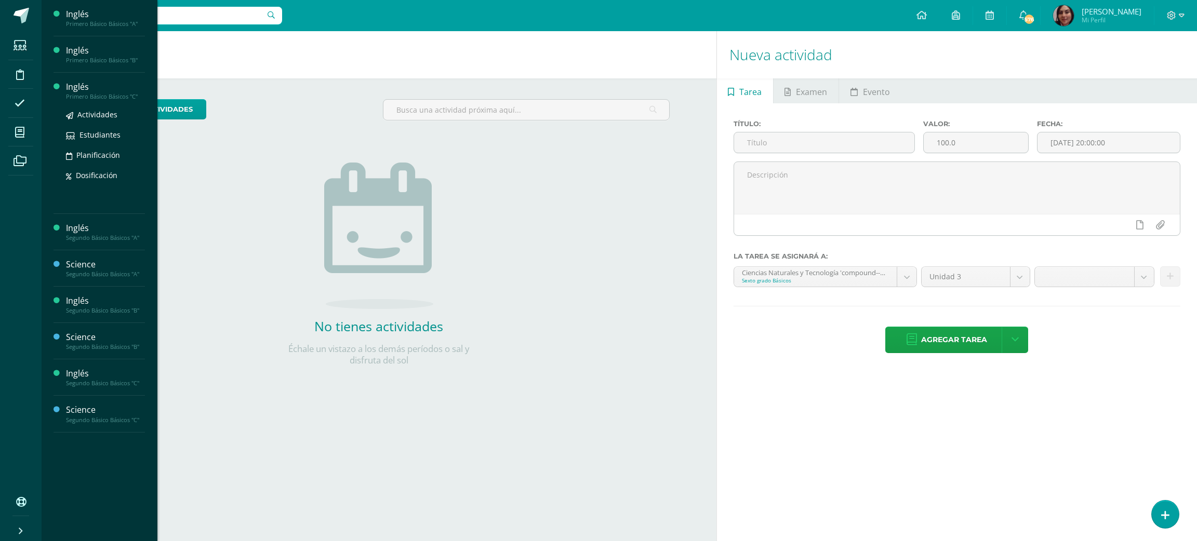
click at [99, 106] on div "Actividades Estudiantes Planificación Dosificación" at bounding box center [105, 152] width 79 height 105
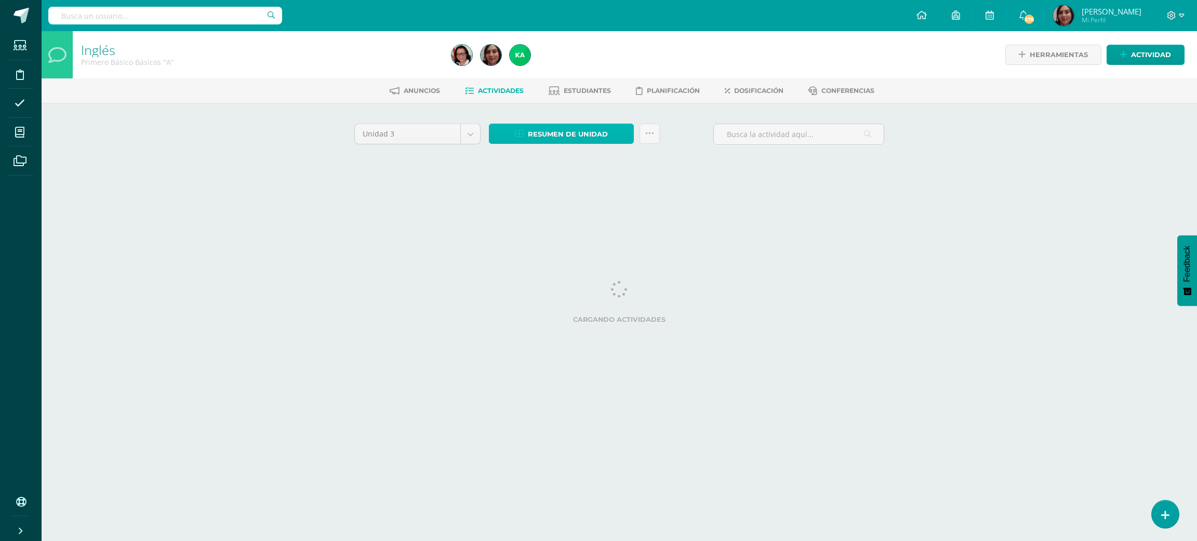
click at [547, 126] on span "Resumen de unidad" at bounding box center [568, 134] width 80 height 19
click at [558, 61] on link "Descargar como HTML" at bounding box center [562, 66] width 111 height 16
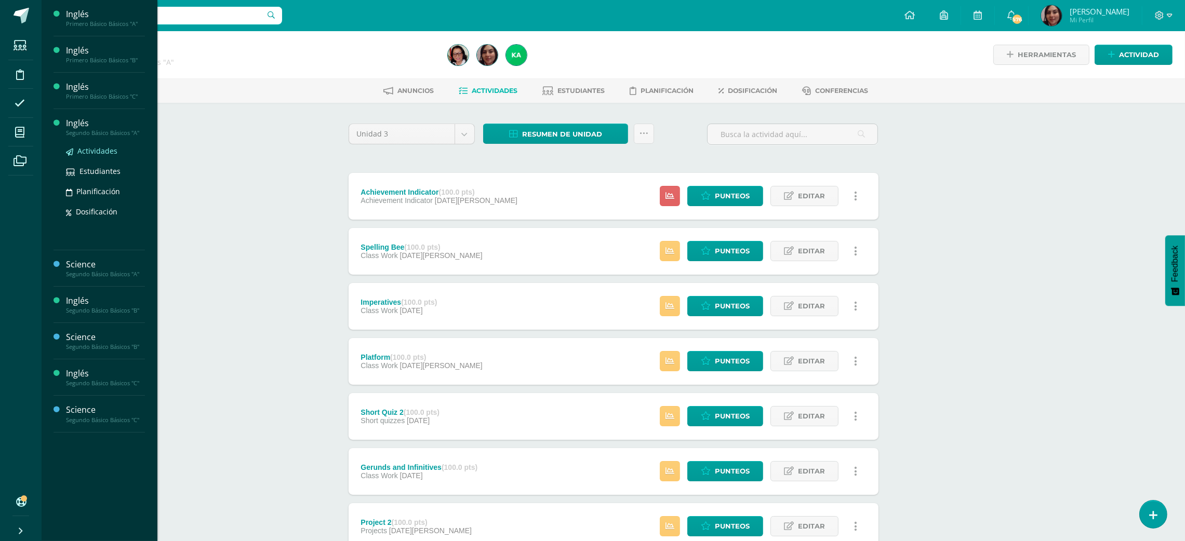
click at [79, 149] on span "Actividades" at bounding box center [97, 151] width 40 height 10
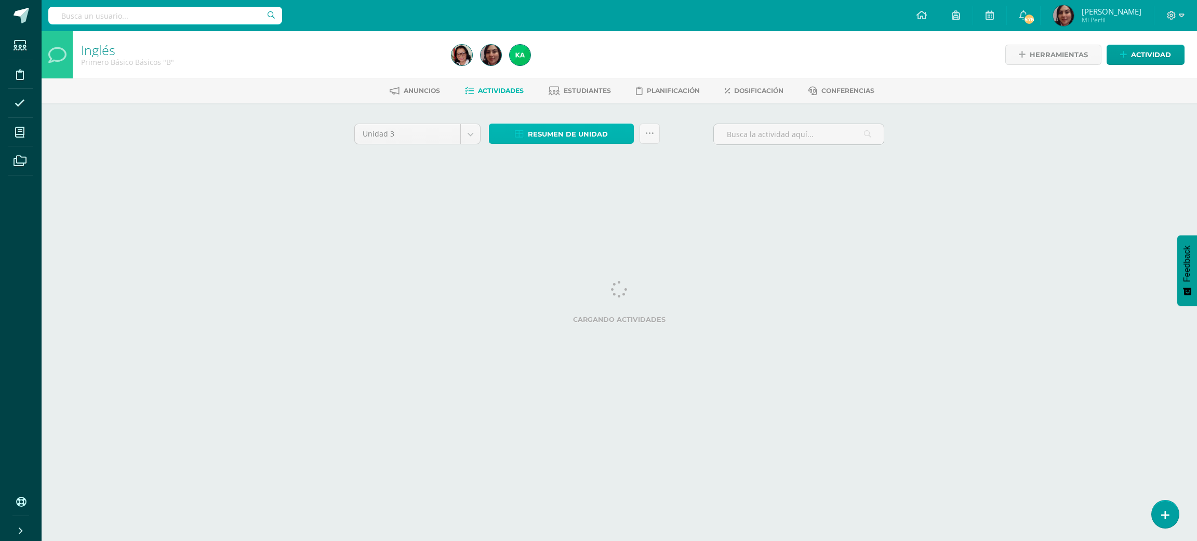
click at [571, 129] on span "Resumen de unidad" at bounding box center [568, 134] width 80 height 19
click at [574, 59] on link "Descargar como HTML" at bounding box center [562, 66] width 111 height 16
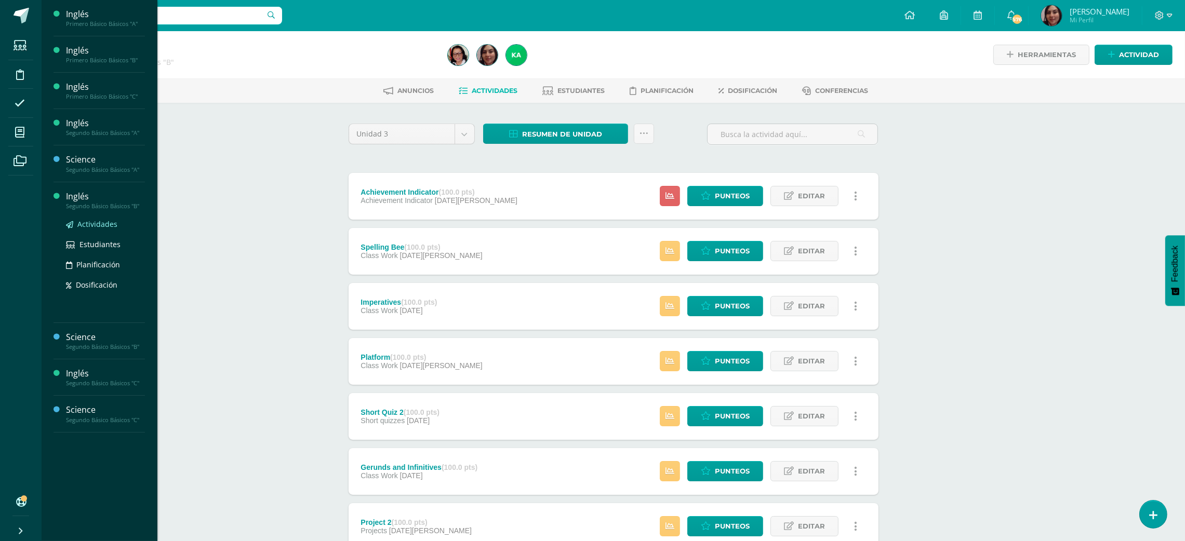
click at [97, 227] on span "Actividades" at bounding box center [97, 224] width 40 height 10
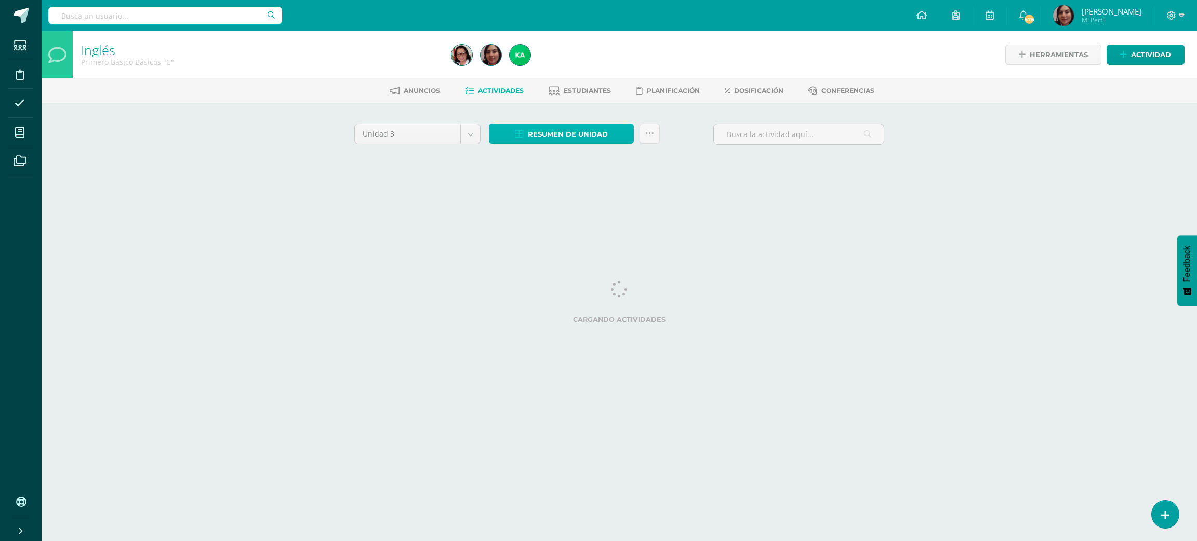
click at [562, 139] on span "Resumen de unidad" at bounding box center [568, 134] width 80 height 19
click at [569, 65] on link "Descargar como HTML" at bounding box center [562, 66] width 111 height 16
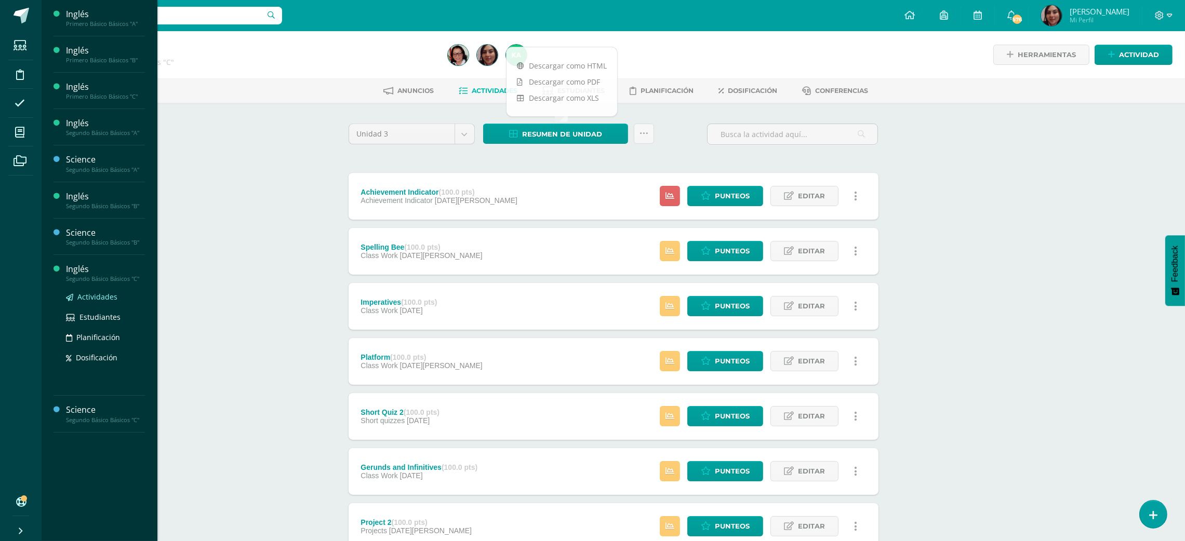
click at [93, 301] on span "Actividades" at bounding box center [97, 297] width 40 height 10
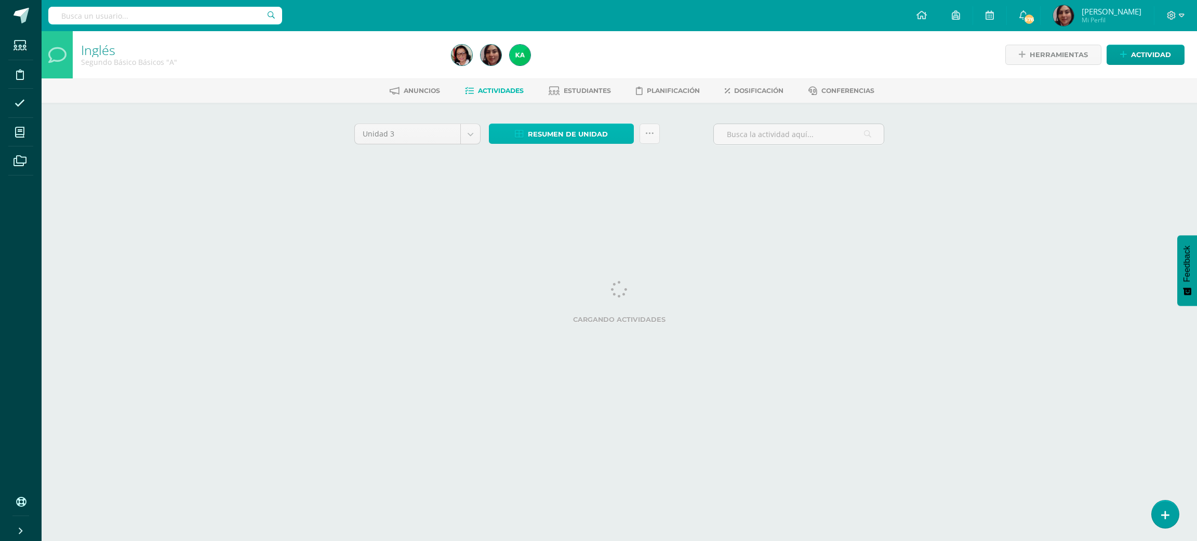
click at [565, 132] on span "Resumen de unidad" at bounding box center [568, 134] width 80 height 19
click at [568, 61] on link "Descargar como HTML" at bounding box center [562, 66] width 111 height 16
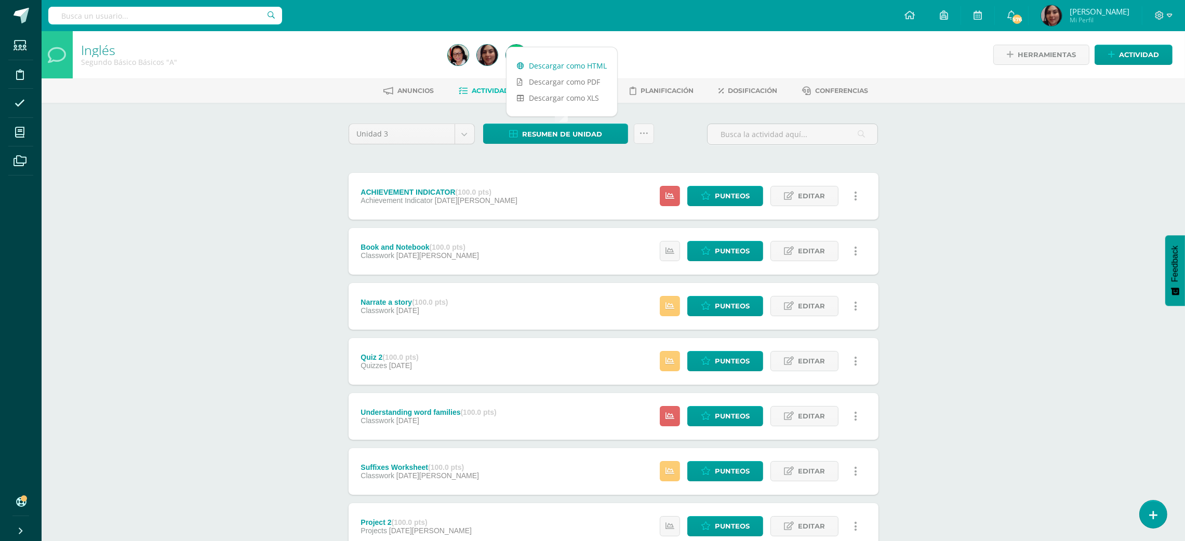
click at [550, 67] on link "Descargar como HTML" at bounding box center [562, 66] width 111 height 16
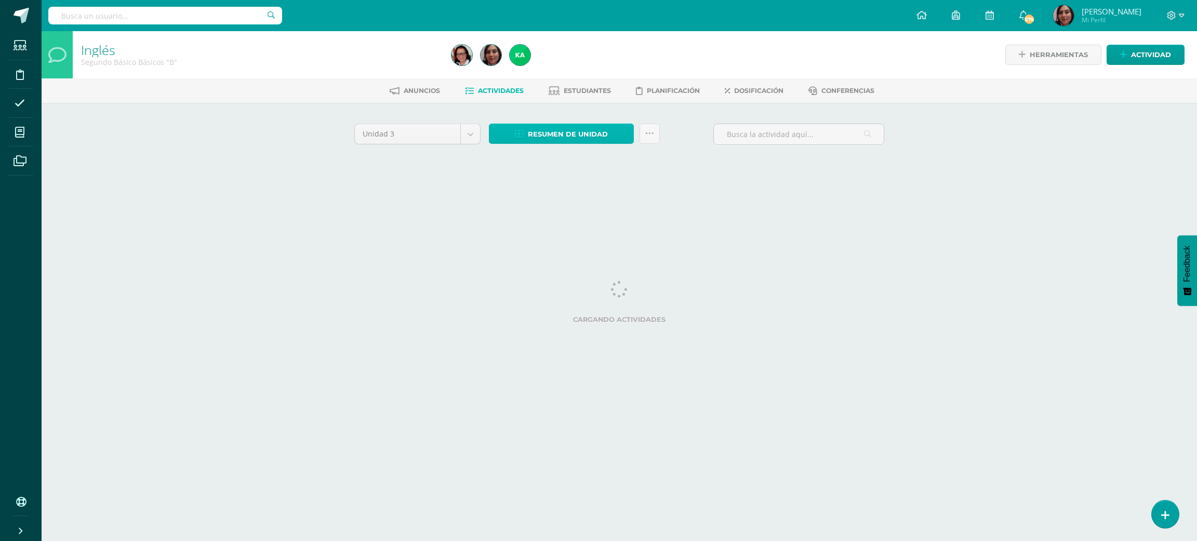
click at [567, 137] on span "Resumen de unidad" at bounding box center [568, 134] width 80 height 19
click at [576, 61] on link "Descargar como HTML" at bounding box center [562, 66] width 111 height 16
click at [594, 140] on span "Resumen de unidad" at bounding box center [568, 134] width 80 height 19
click at [580, 64] on link "Descargar como HTML" at bounding box center [562, 66] width 111 height 16
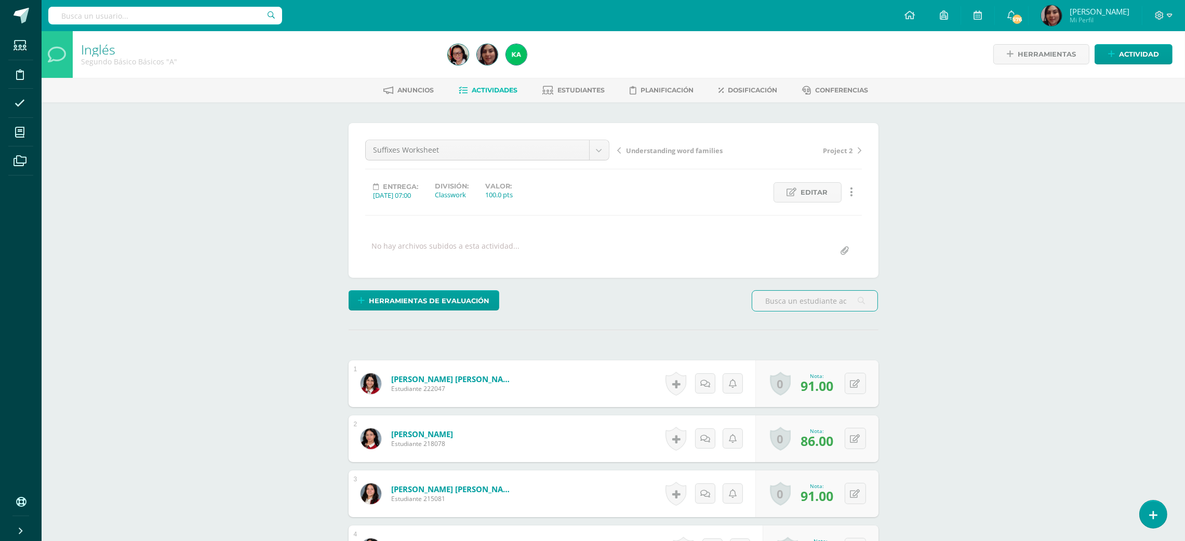
scroll to position [474, 0]
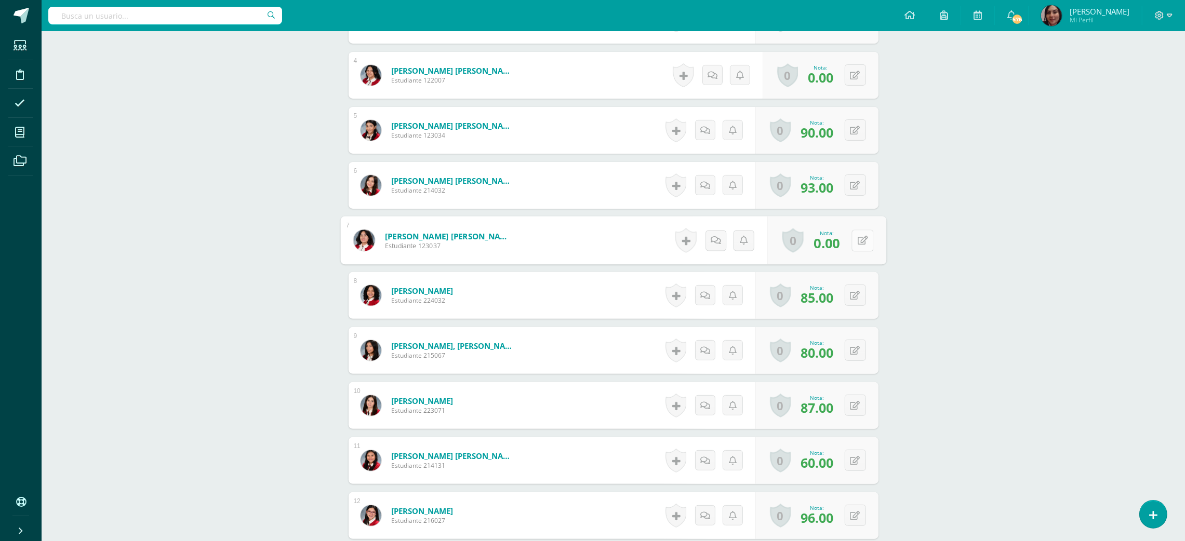
click at [853, 236] on button at bounding box center [862, 241] width 22 height 22
type input "50"
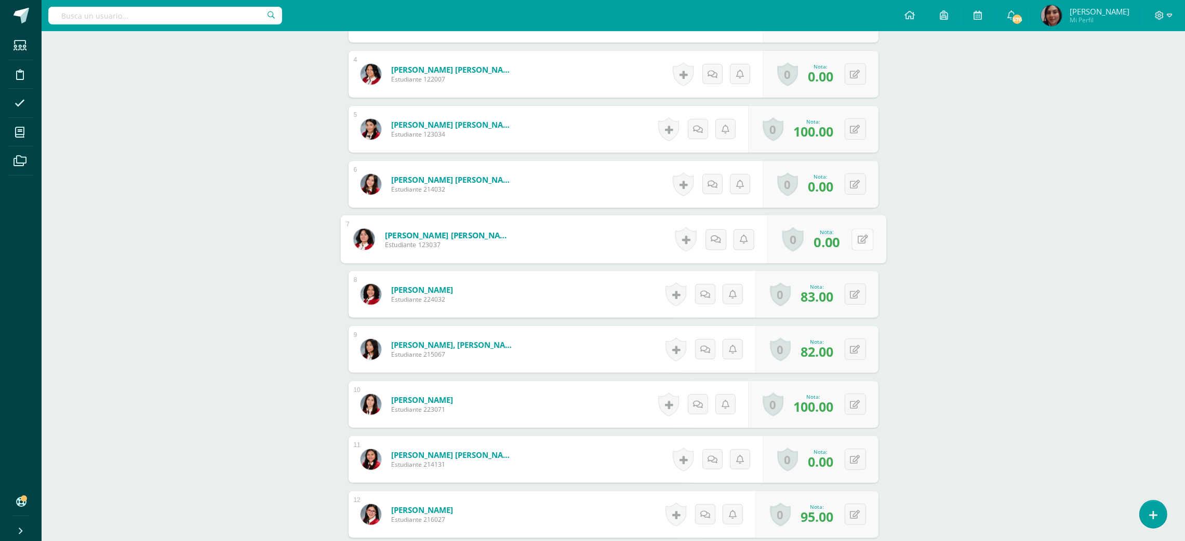
click at [861, 236] on button at bounding box center [862, 240] width 22 height 22
type input "50"
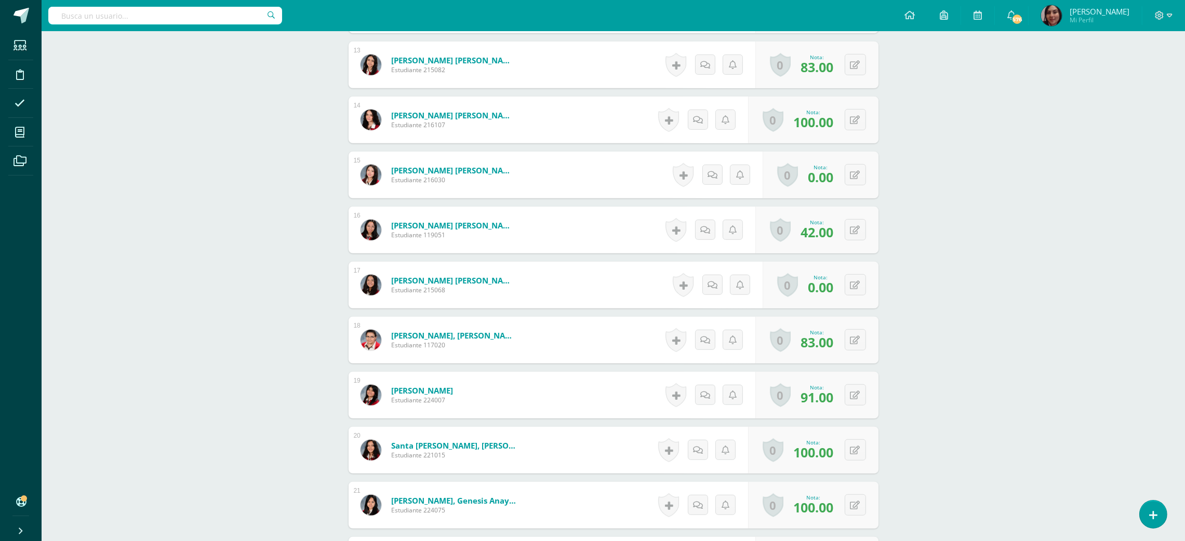
scroll to position [993, 0]
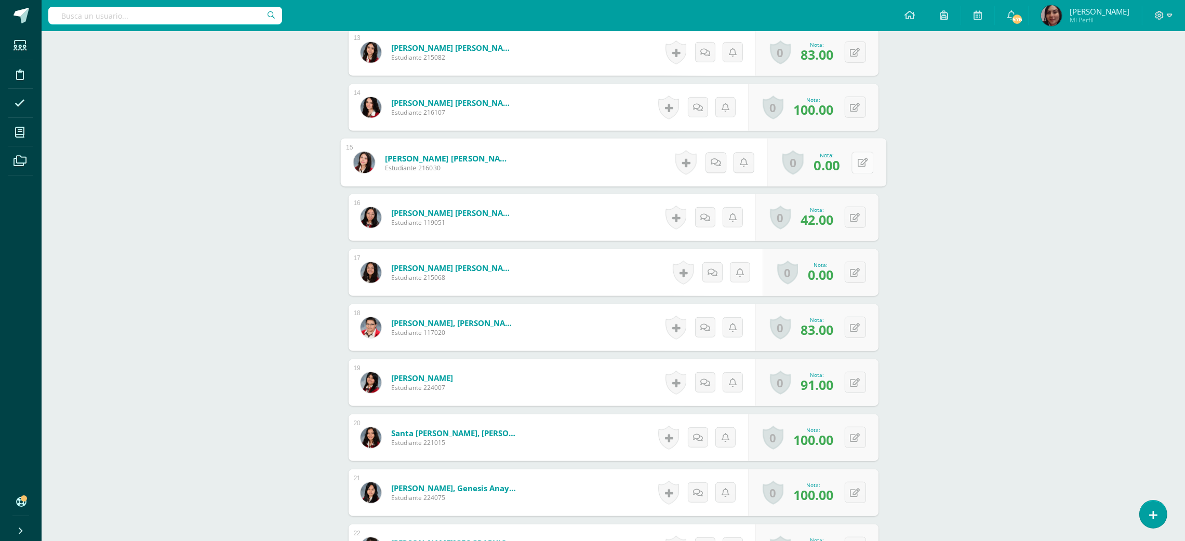
click at [853, 165] on button at bounding box center [862, 163] width 22 height 22
type input "50"
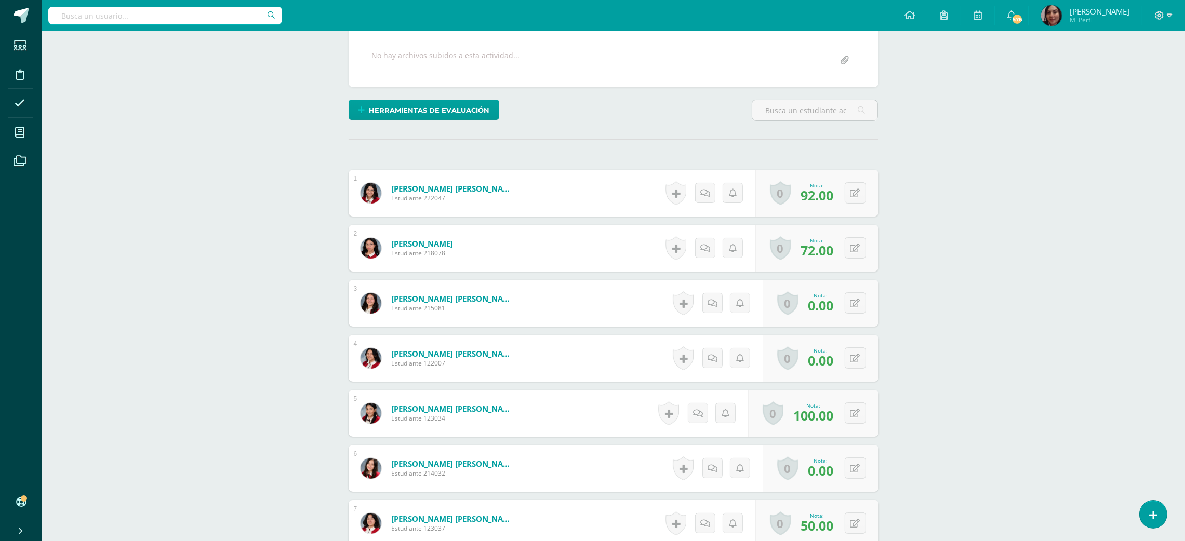
scroll to position [33, 0]
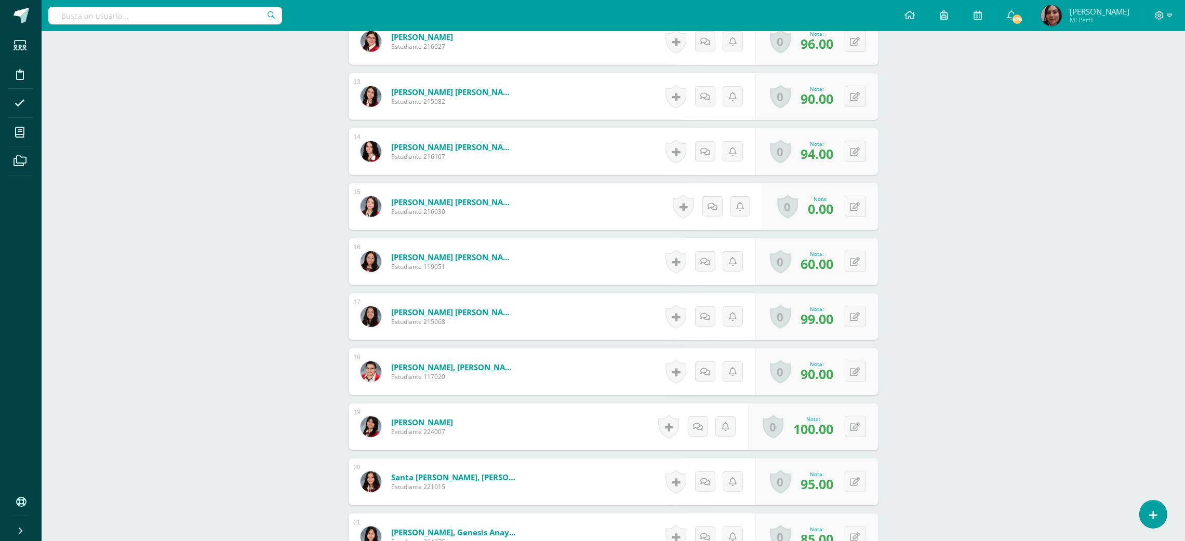
scroll to position [949, 0]
click at [849, 203] on div "0 Logros Logros obtenidos Aún no hay logros agregados Nota: 0.00" at bounding box center [826, 206] width 119 height 48
click at [862, 208] on icon at bounding box center [862, 206] width 10 height 9
type input "50"
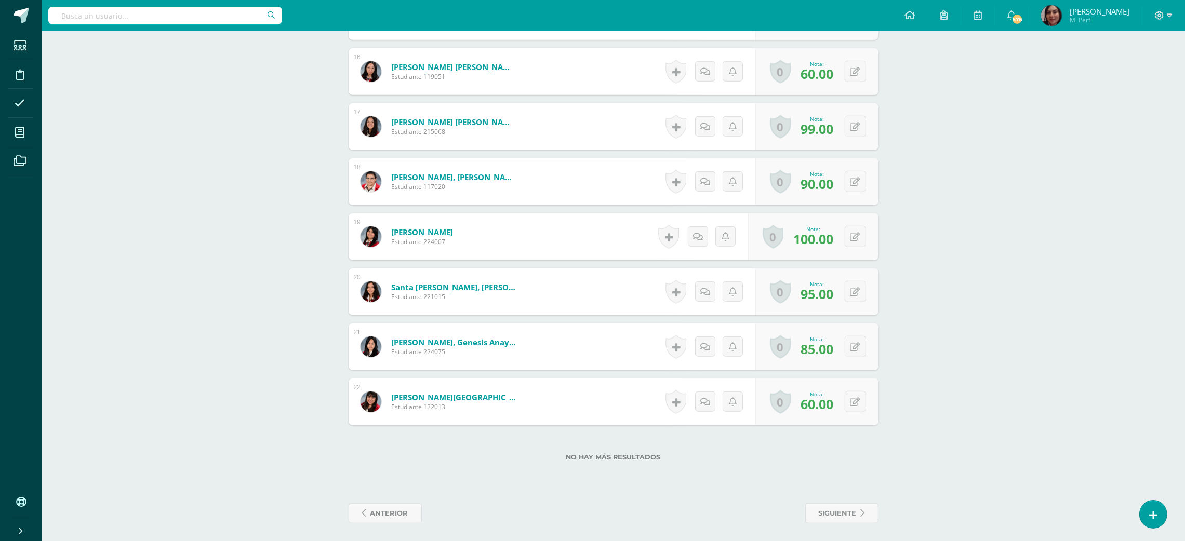
scroll to position [665, 0]
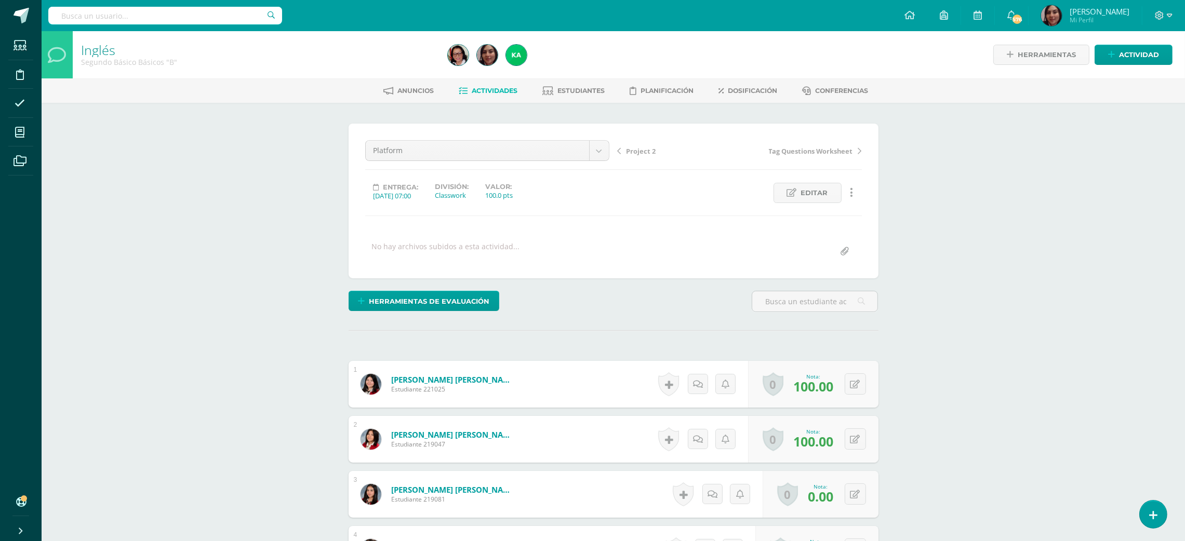
click at [813, 153] on span "Tag Questions Worksheet" at bounding box center [811, 151] width 84 height 9
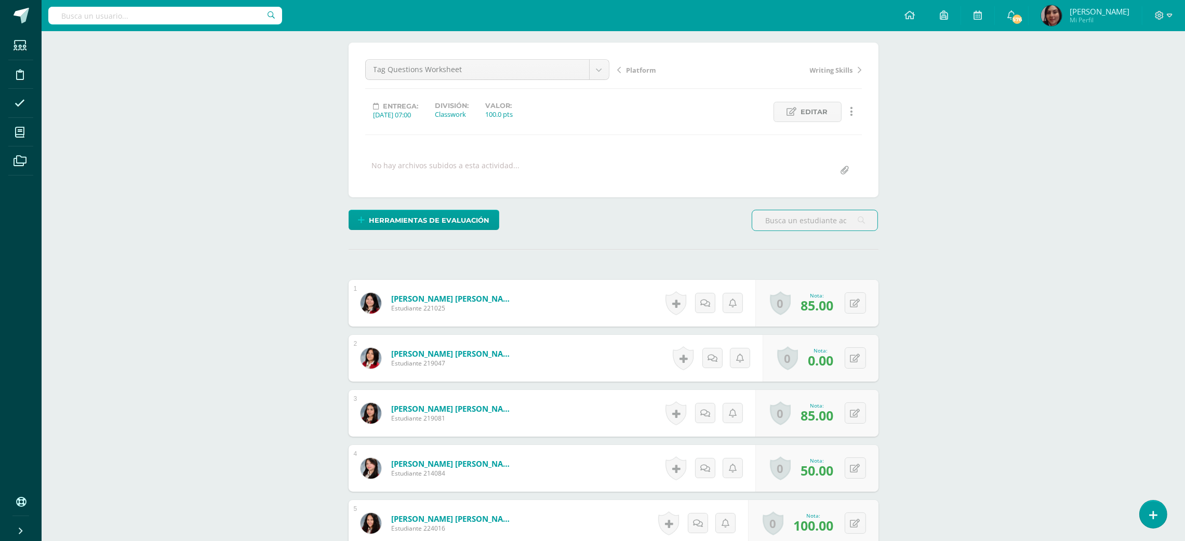
scroll to position [79, 0]
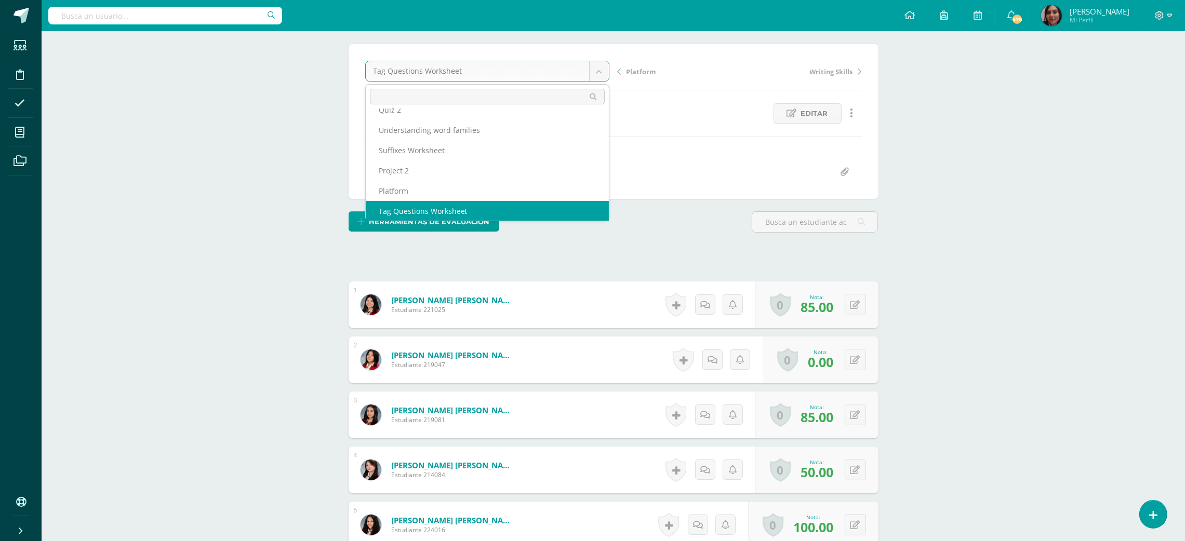
scroll to position [64, 0]
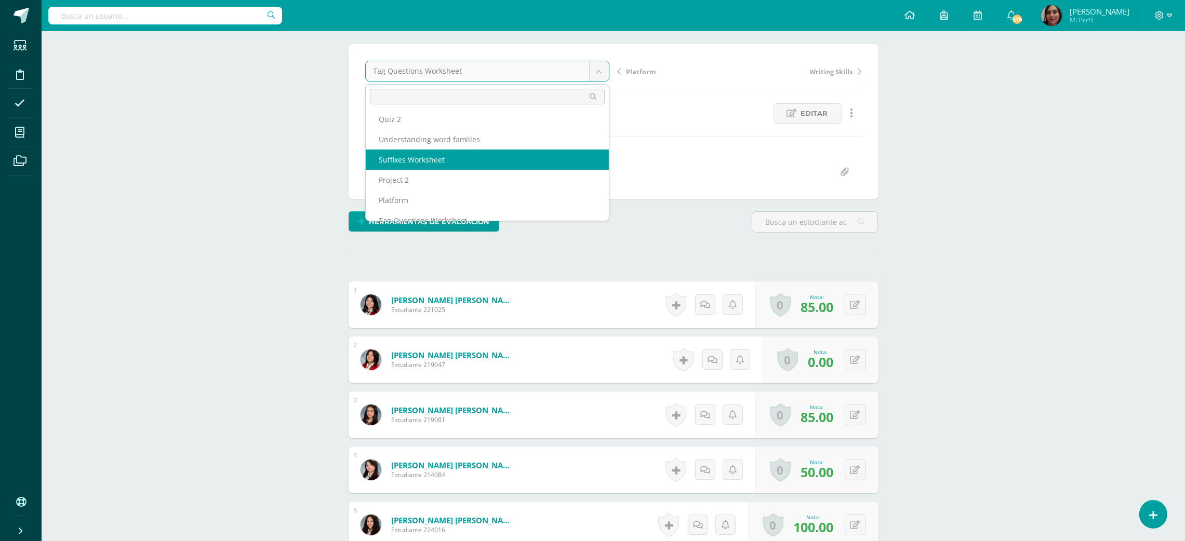
select select "/dashboard/teacher/grade-activity/196166/"
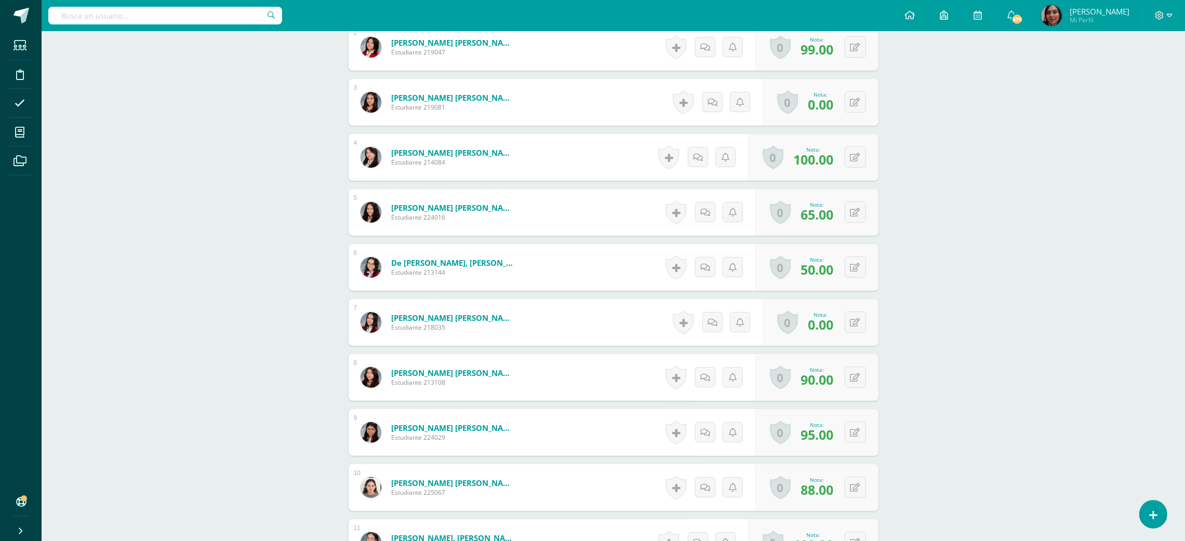
scroll to position [407, 0]
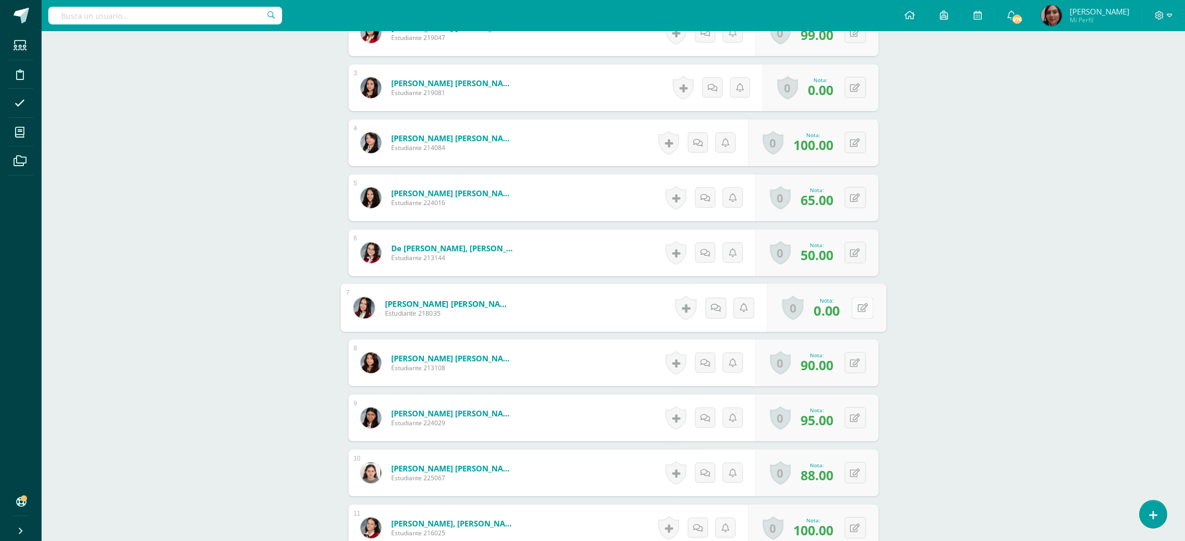
click at [853, 310] on button at bounding box center [862, 308] width 22 height 22
type input "50"
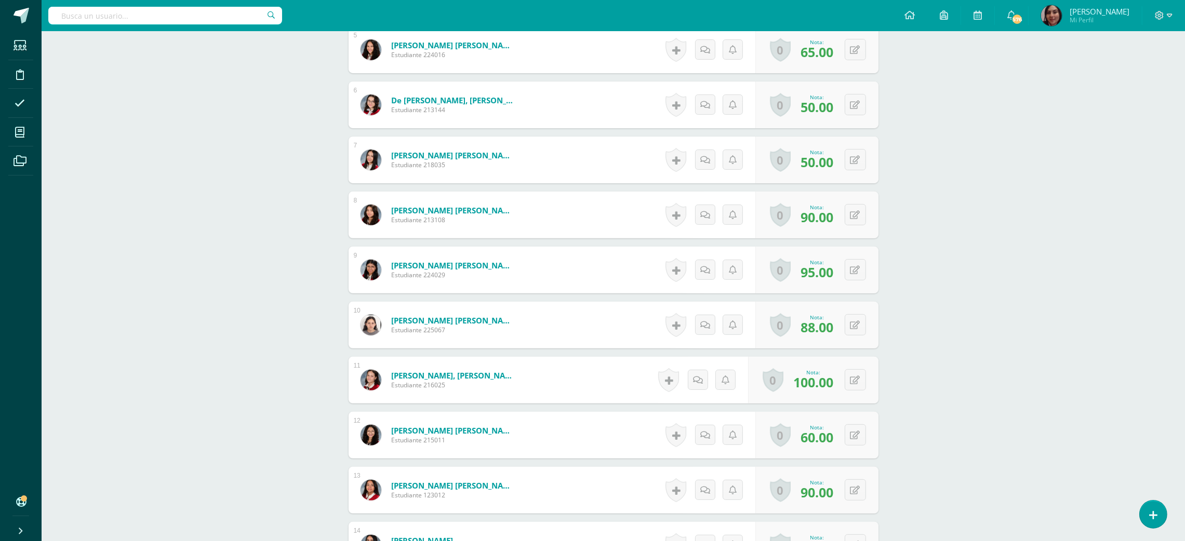
scroll to position [81, 0]
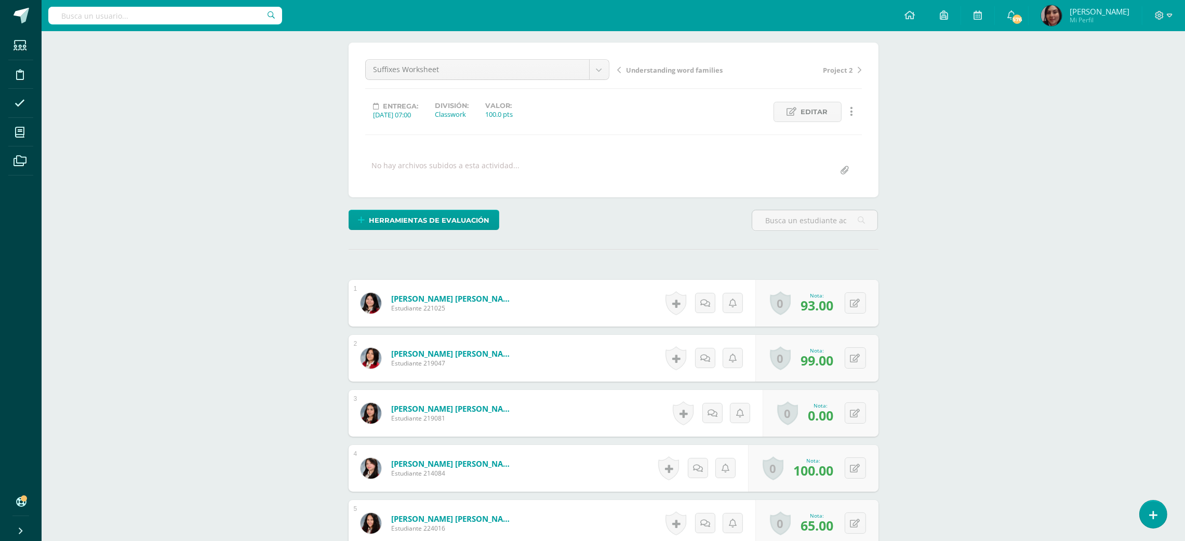
click at [647, 64] on link "Understanding word families" at bounding box center [679, 69] width 122 height 10
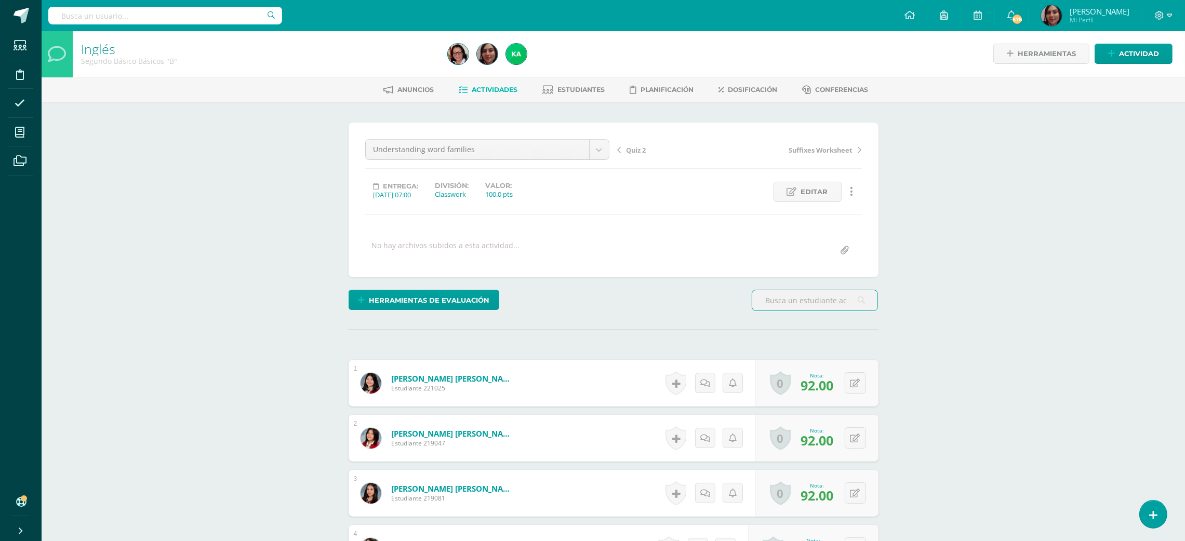
scroll to position [2, 0]
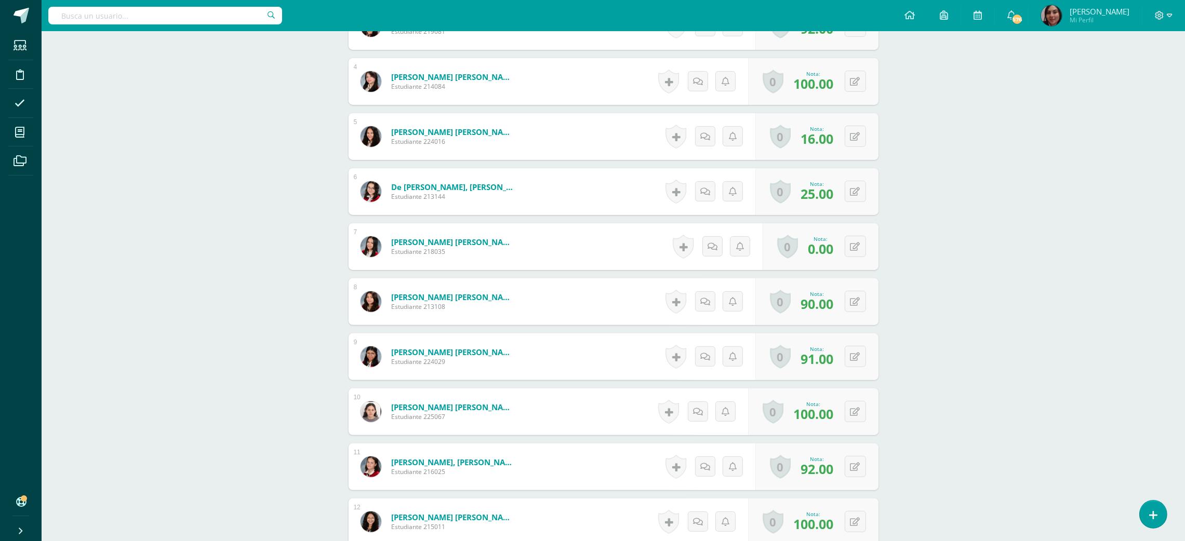
scroll to position [469, 0]
click at [855, 246] on button at bounding box center [862, 246] width 22 height 22
type input "50"
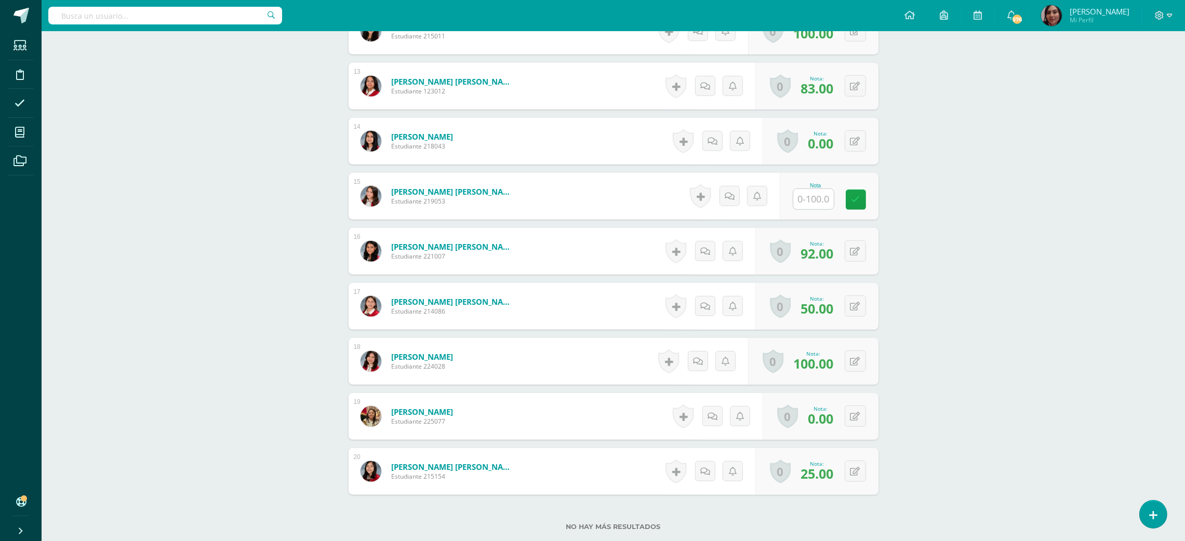
scroll to position [968, 0]
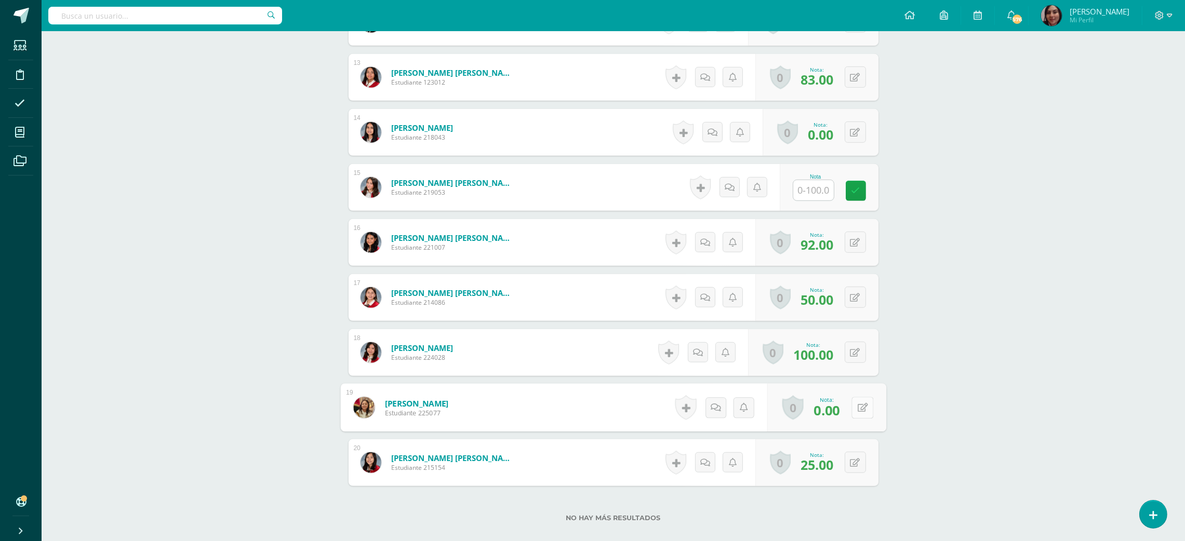
click at [855, 403] on button at bounding box center [862, 408] width 22 height 22
type input "50"
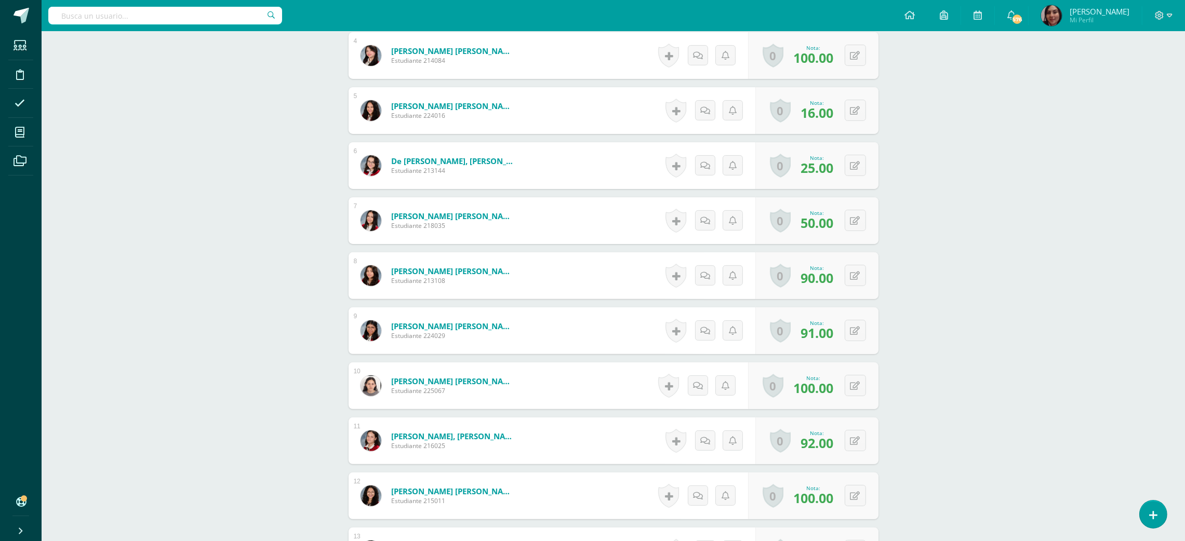
scroll to position [20, 0]
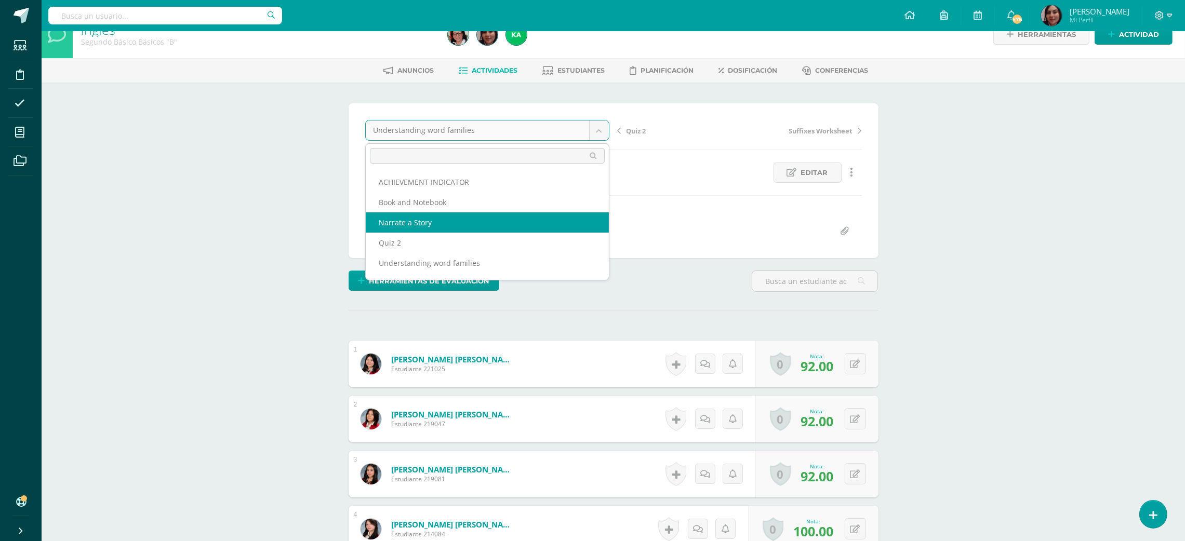
select select "/dashboard/teacher/grade-activity/196169/"
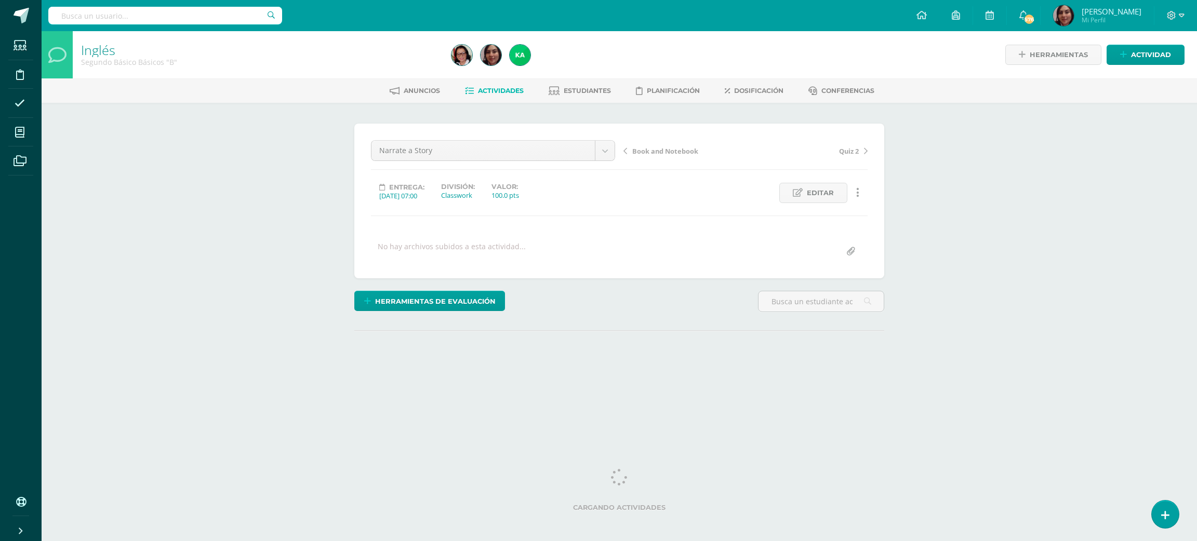
click at [1046, 380] on div "Inglés Segundo Básico Básicos "B" Herramientas Detalle de asistencias Actividad…" at bounding box center [619, 221] width 1155 height 380
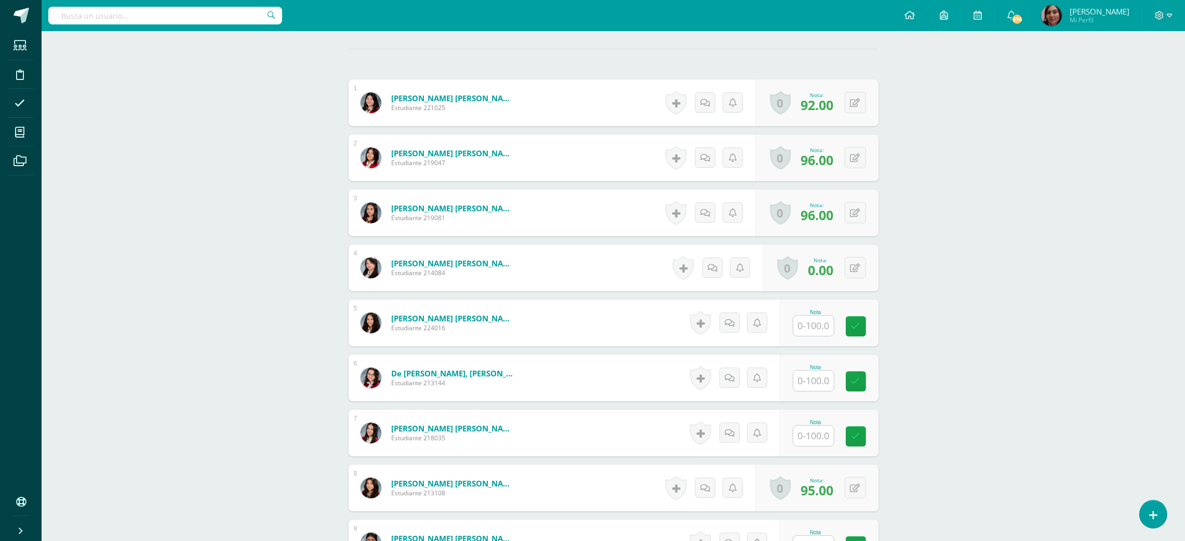
click at [807, 325] on input "text" at bounding box center [813, 326] width 41 height 20
type input "100"
type input "65"
type input "50"
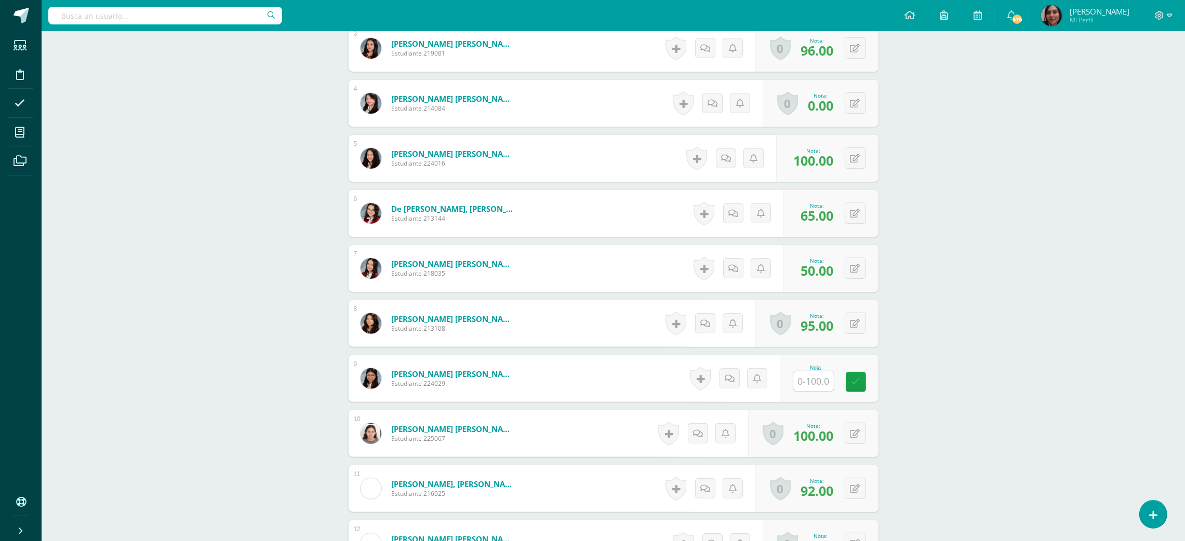
scroll to position [469, 0]
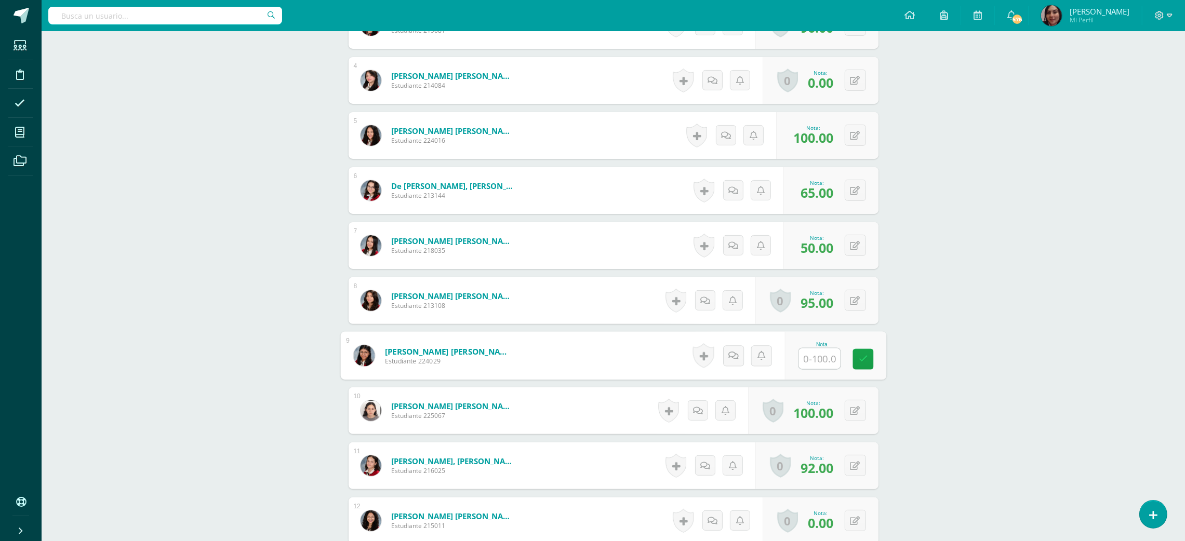
click at [817, 363] on input "text" at bounding box center [820, 359] width 42 height 21
type input "85"
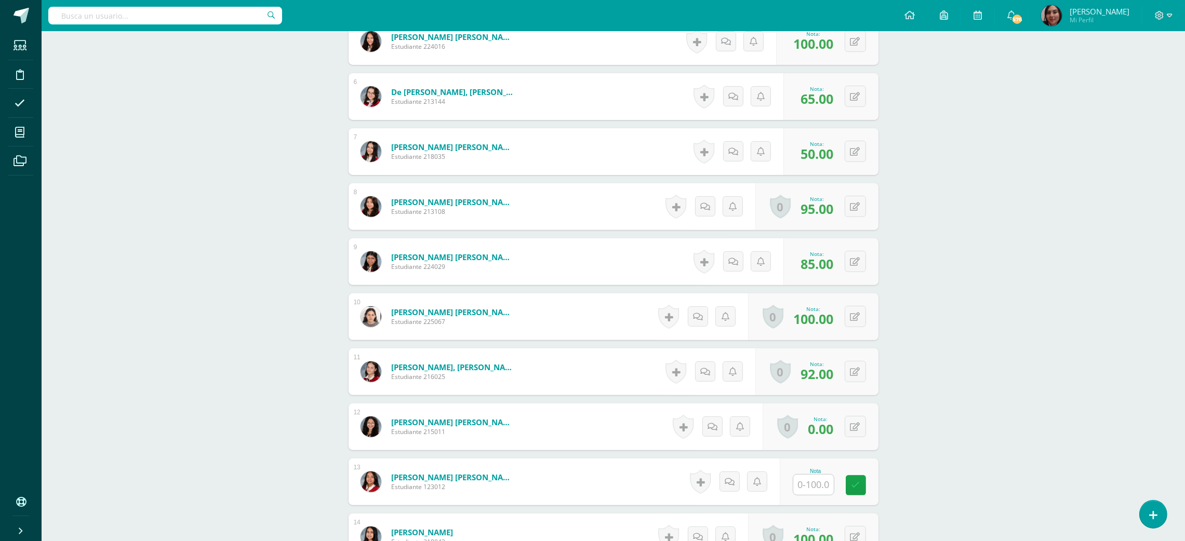
scroll to position [594, 0]
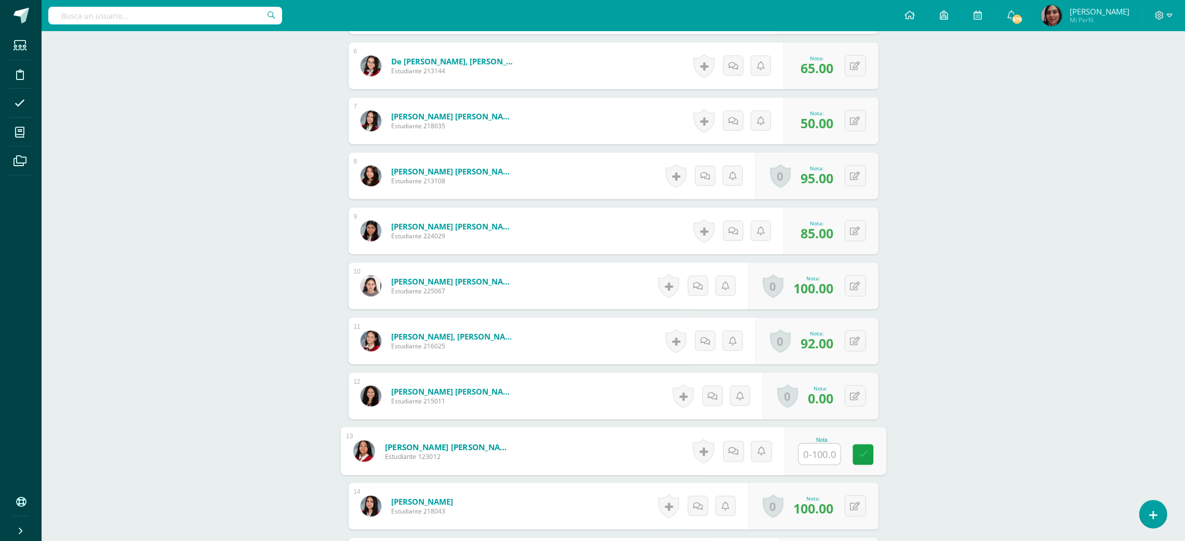
click at [811, 451] on input "text" at bounding box center [820, 454] width 42 height 21
type input "70"
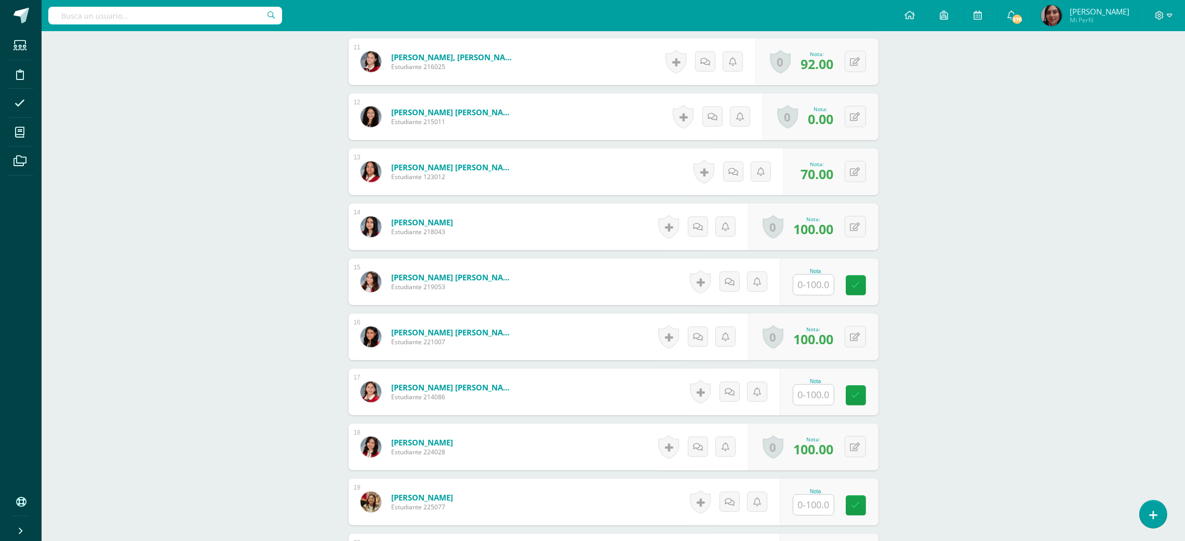
scroll to position [874, 0]
click at [818, 401] on input "text" at bounding box center [820, 394] width 42 height 21
type input "85"
type input "60"
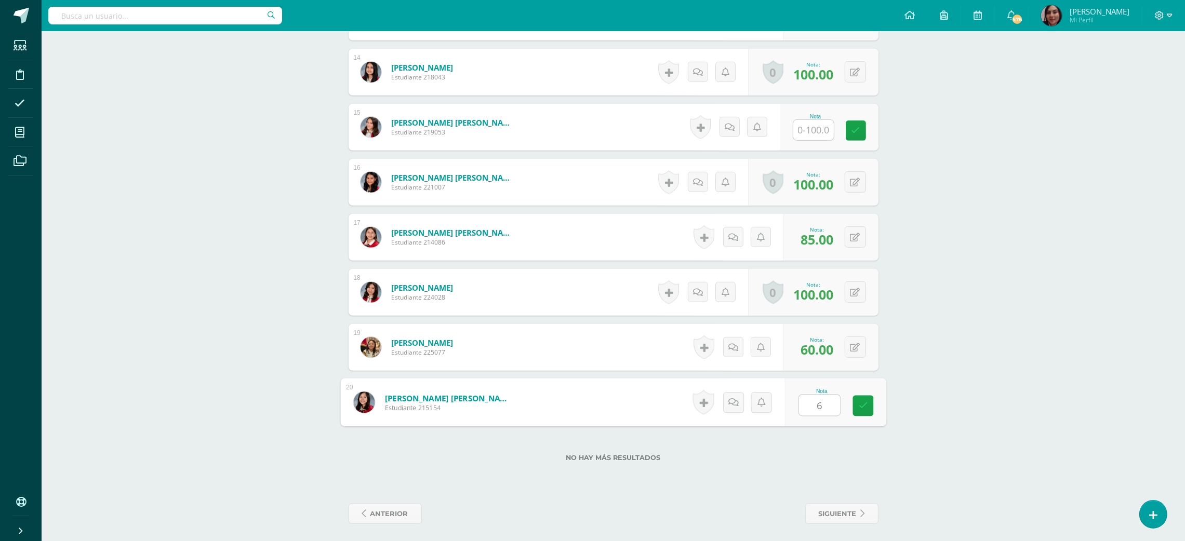
type input "65"
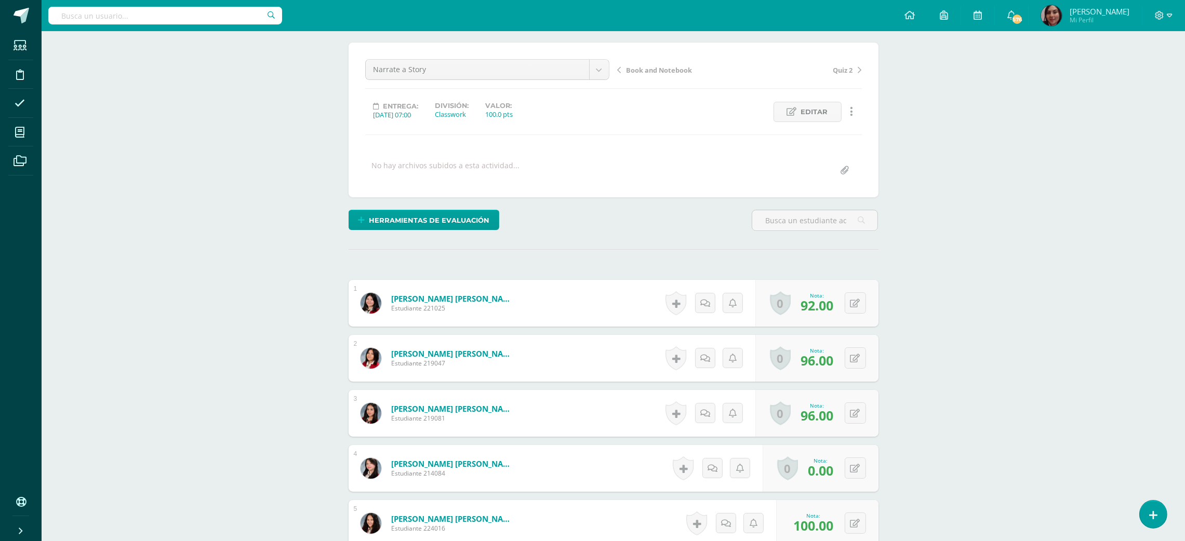
scroll to position [0, 0]
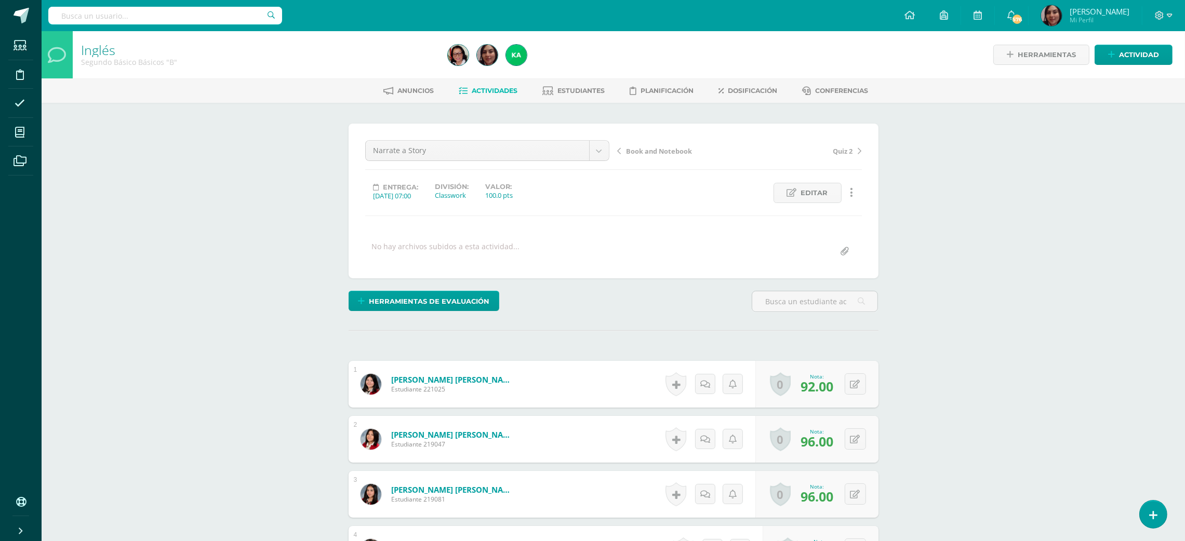
click at [667, 152] on span "Book and Notebook" at bounding box center [660, 151] width 66 height 9
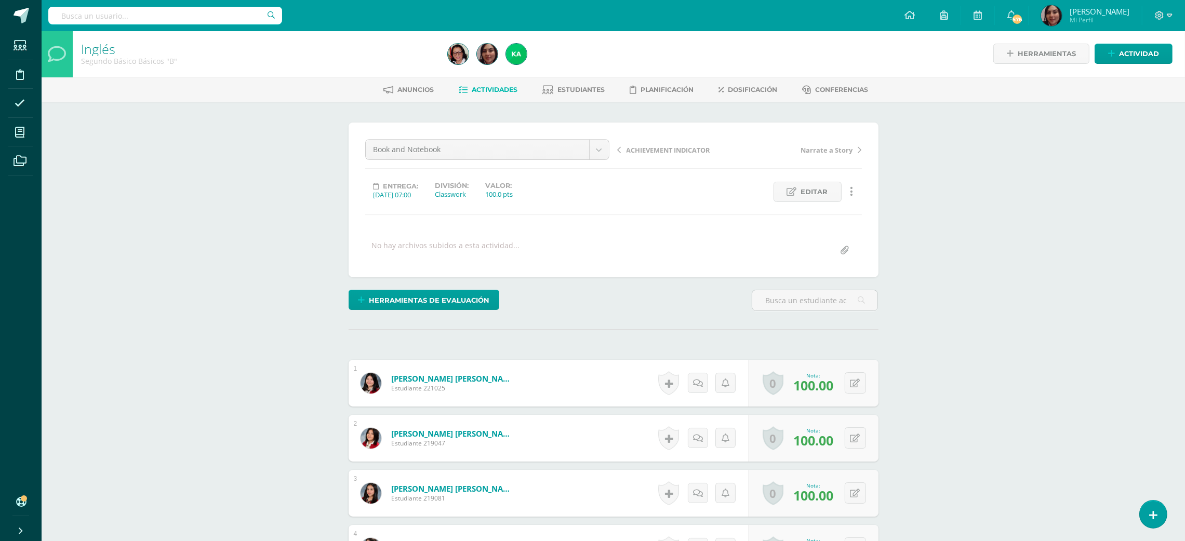
scroll to position [2, 0]
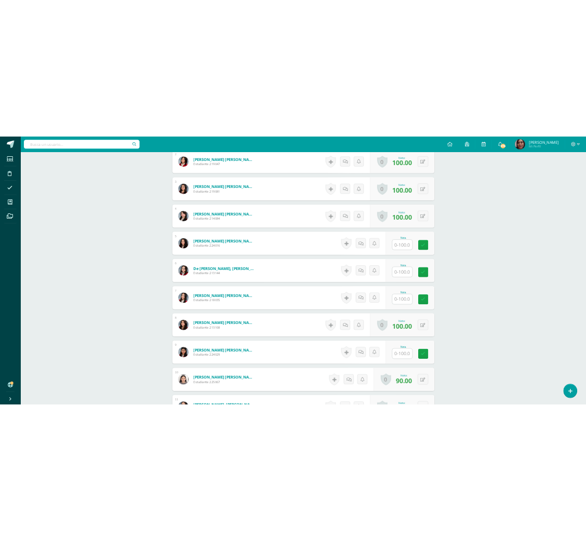
scroll to position [396, 0]
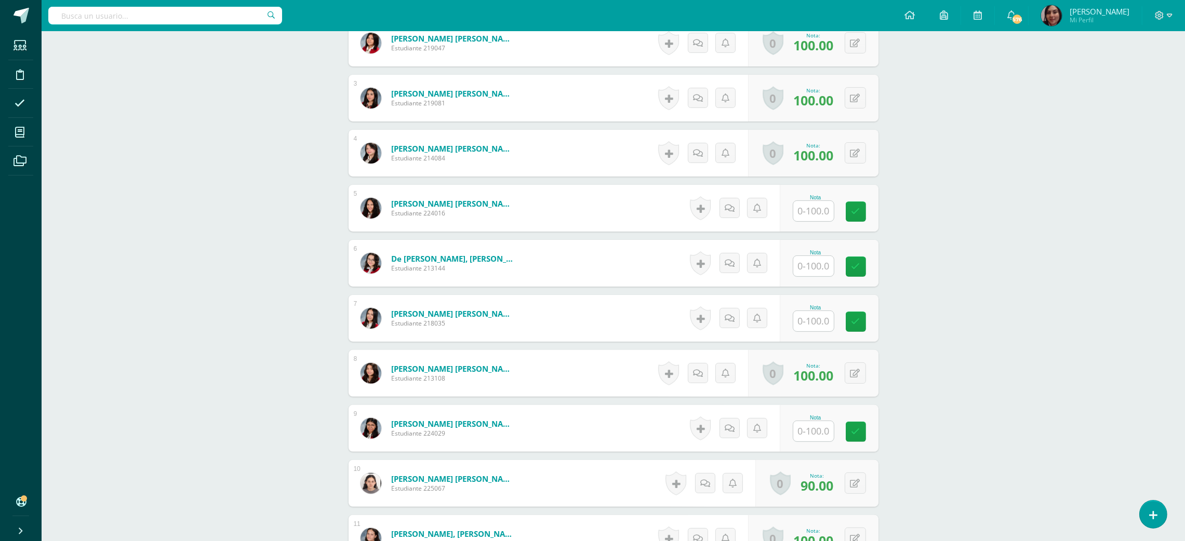
click at [810, 203] on input "text" at bounding box center [813, 211] width 41 height 20
type input "100"
type input "95"
type input "60"
click at [801, 440] on input "text" at bounding box center [820, 431] width 42 height 21
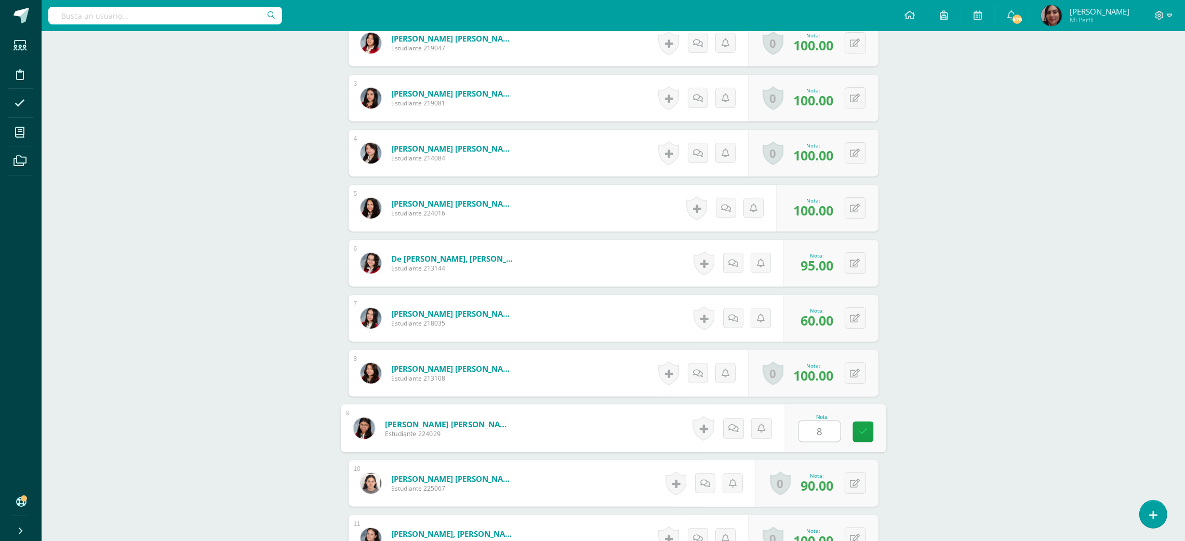
type input "80"
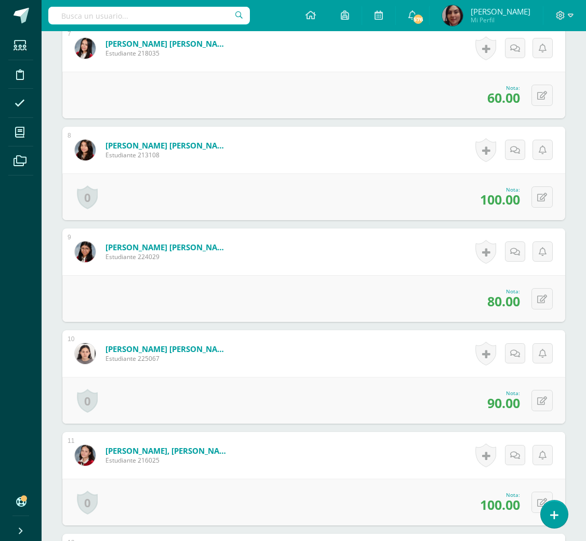
scroll to position [1421, 0]
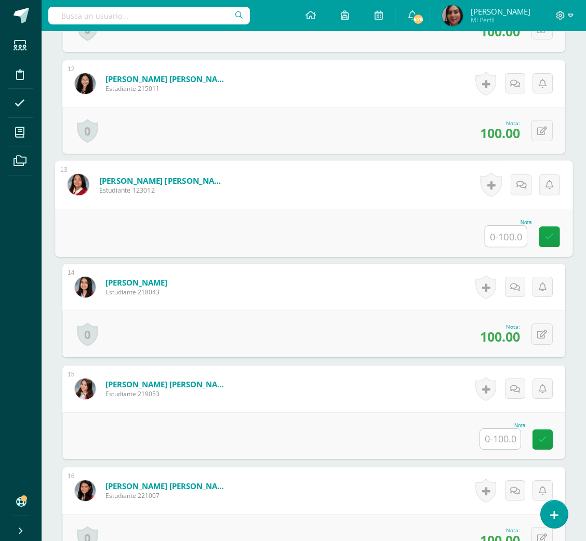
click at [495, 239] on input "text" at bounding box center [506, 236] width 42 height 21
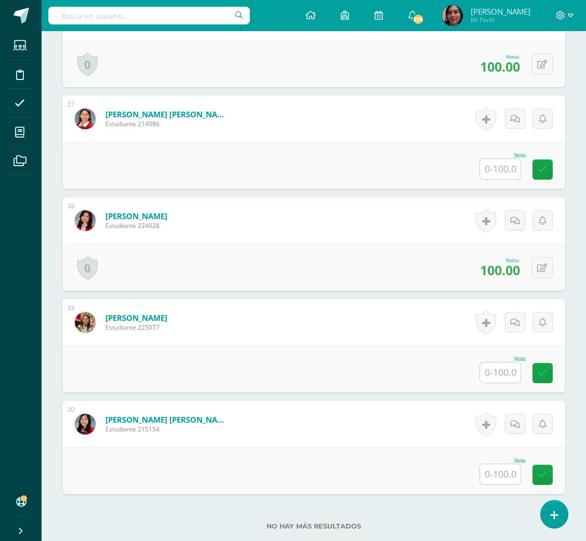
type input "100"
click at [490, 367] on input "text" at bounding box center [506, 373] width 42 height 21
type input "80"
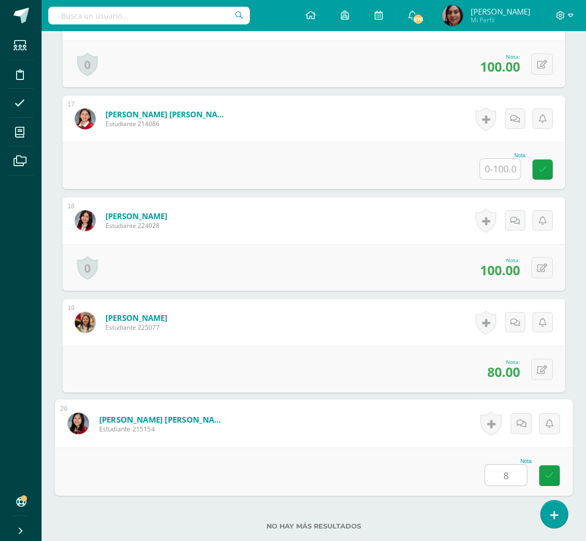
type input "80"
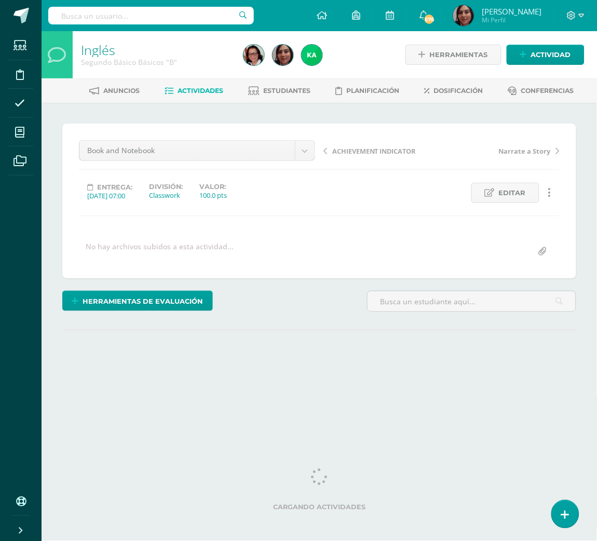
click at [587, 372] on div "¿Estás seguro que quieres eliminar esta actividad? Esto borrará la actividad y …" at bounding box center [320, 257] width 556 height 309
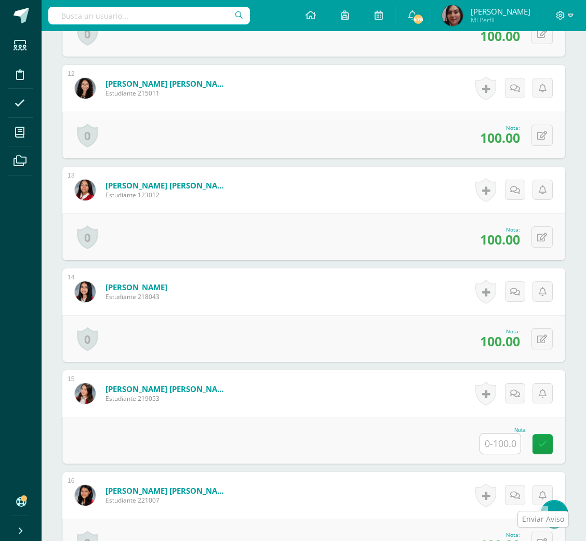
scroll to position [1417, 0]
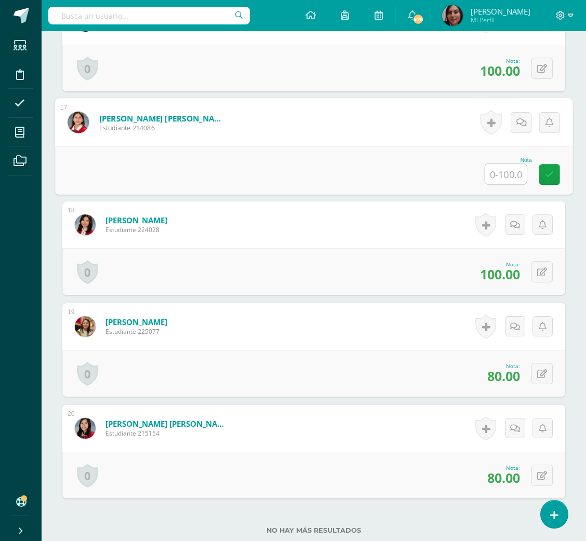
click at [503, 174] on input "text" at bounding box center [506, 174] width 42 height 21
type input "90"
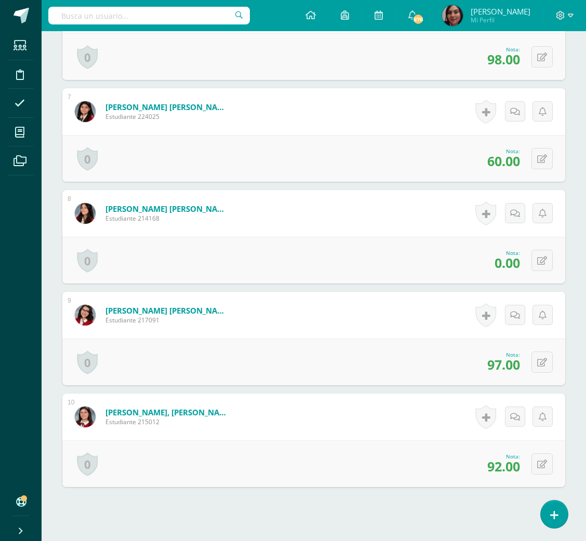
scroll to position [880, 0]
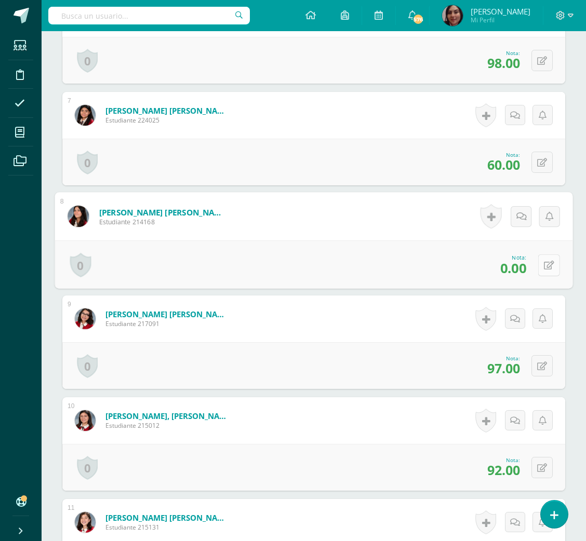
click at [540, 263] on button at bounding box center [549, 265] width 22 height 22
type input "50"
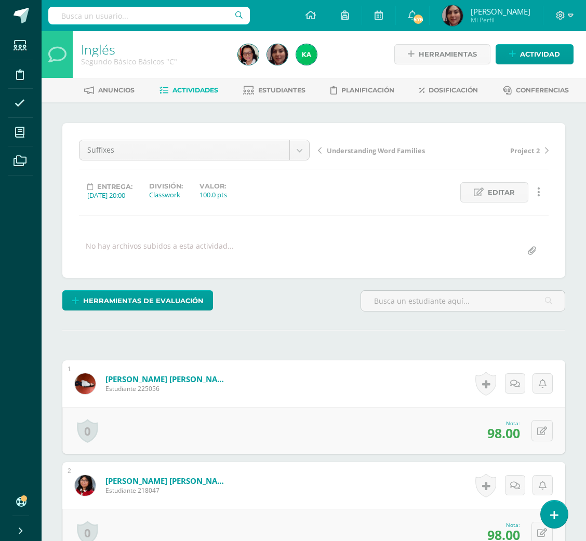
scroll to position [0, 0]
click at [400, 149] on span "Understanding Word Families" at bounding box center [376, 151] width 98 height 9
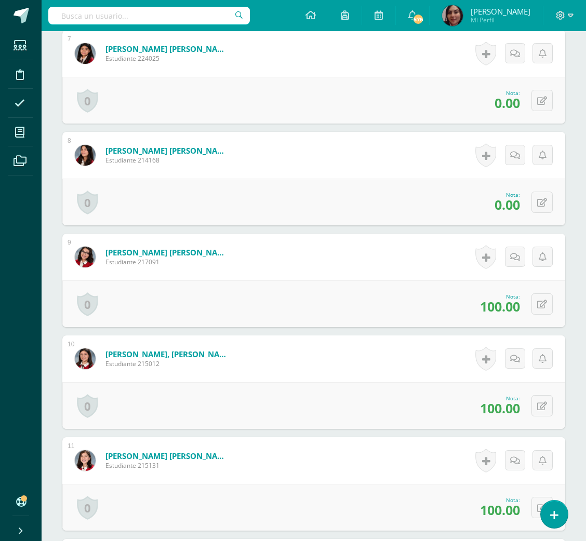
scroll to position [942, 0]
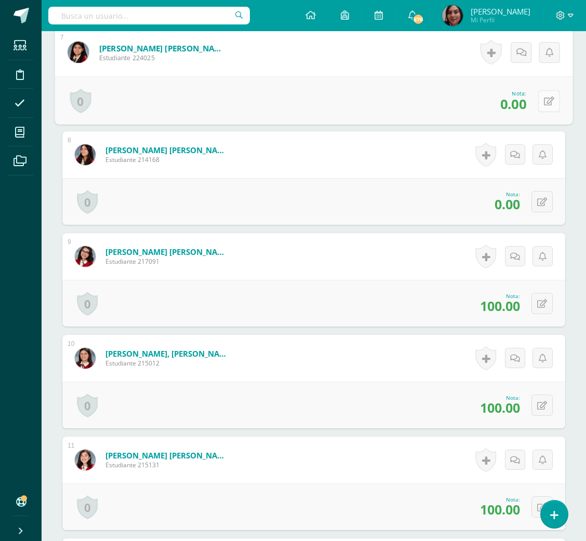
click at [540, 95] on button at bounding box center [549, 101] width 22 height 22
type input "50"
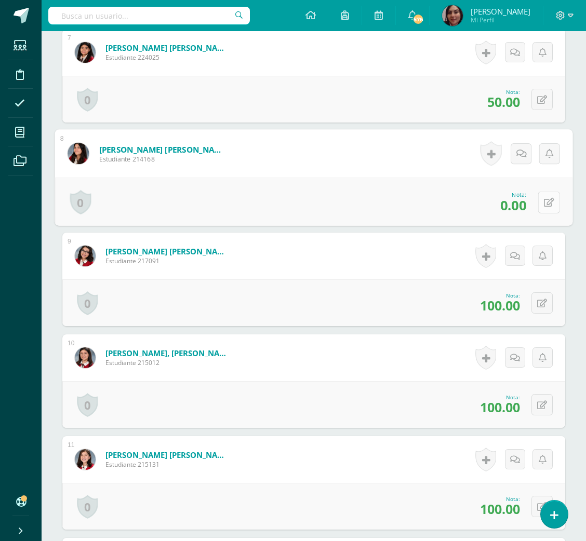
click at [540, 204] on button at bounding box center [549, 202] width 22 height 22
type input "50"
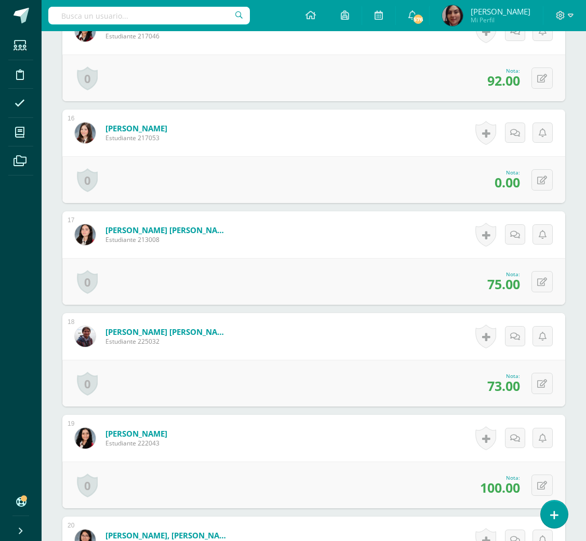
scroll to position [1776, 0]
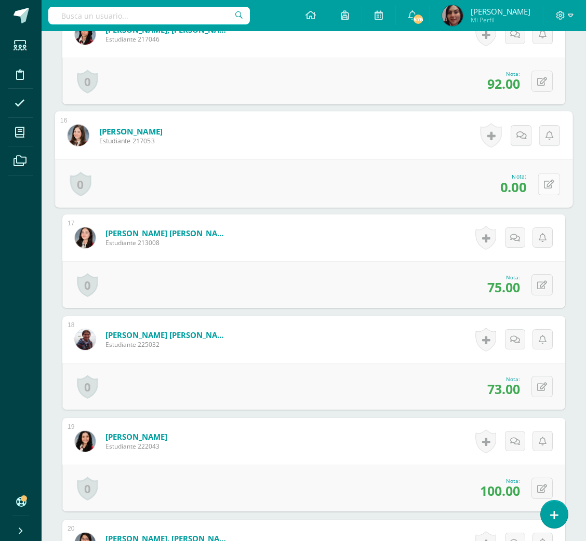
click at [543, 177] on button at bounding box center [549, 184] width 22 height 22
type input "50"
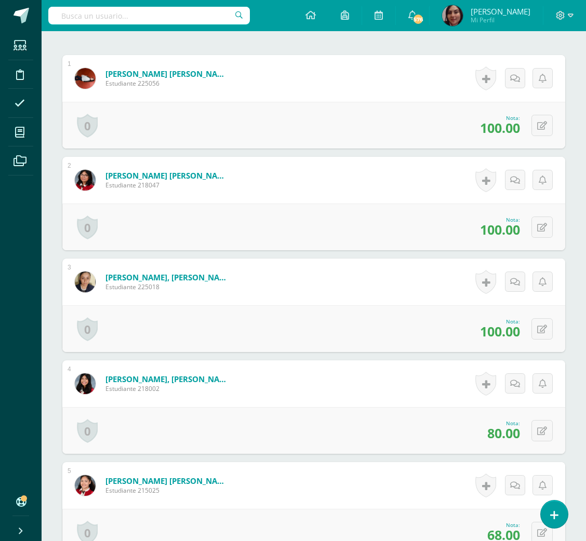
scroll to position [0, 0]
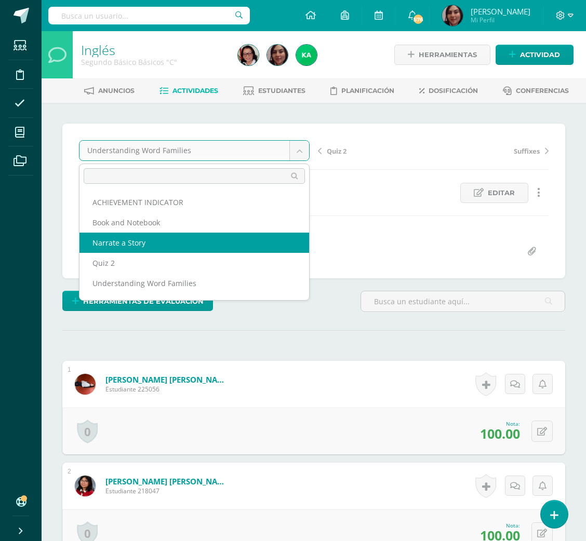
select select "/dashboard/teacher/grade-activity/196300/"
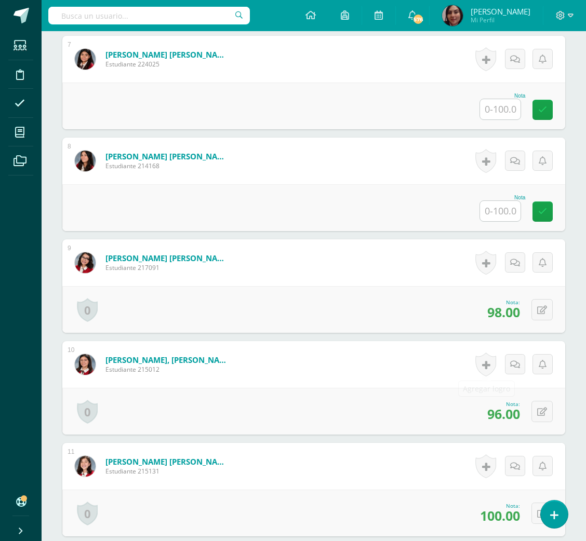
scroll to position [937, 0]
click at [510, 104] on input "text" at bounding box center [500, 109] width 41 height 20
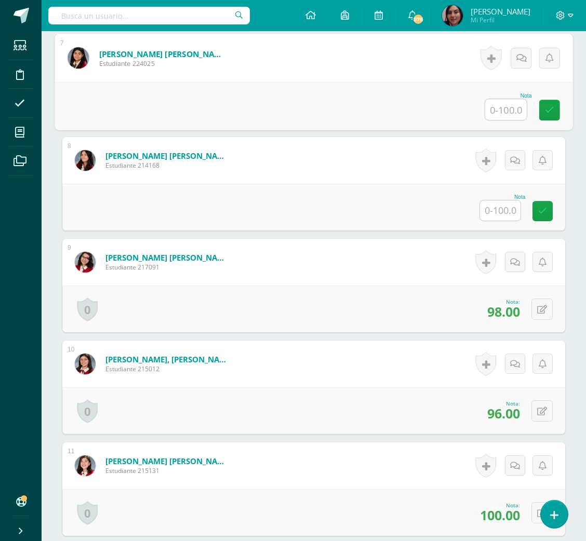
scroll to position [937, 0]
type input "0"
type input "60"
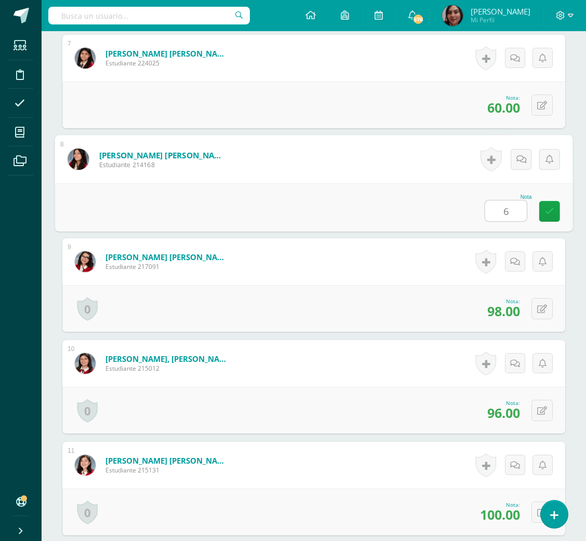
type input "60"
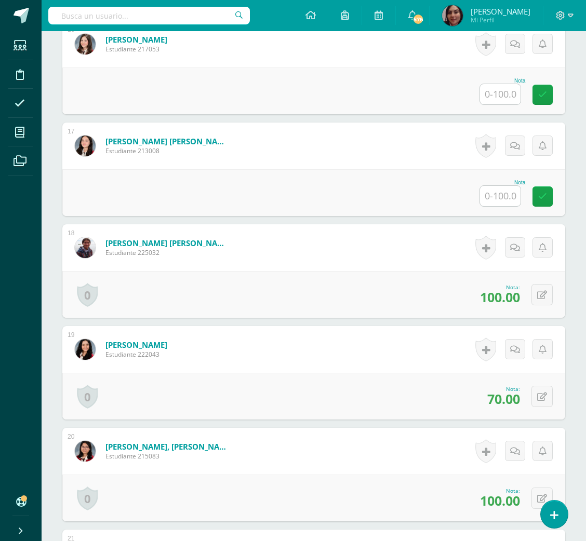
scroll to position [1854, 0]
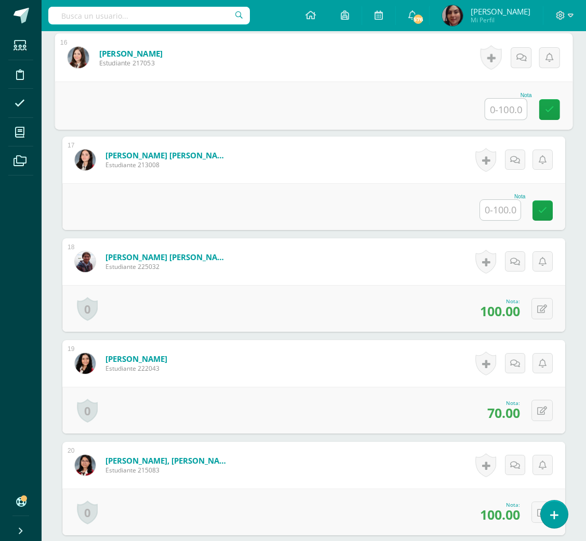
click at [501, 109] on input "text" at bounding box center [506, 109] width 42 height 21
click at [495, 107] on input "text" at bounding box center [506, 109] width 42 height 21
type input "50"
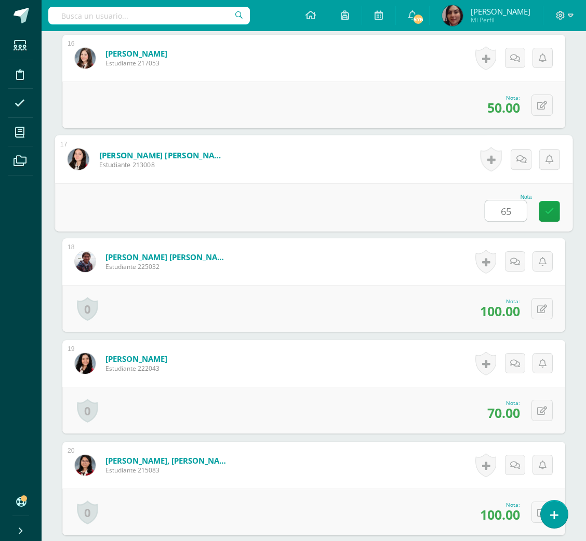
type input "65"
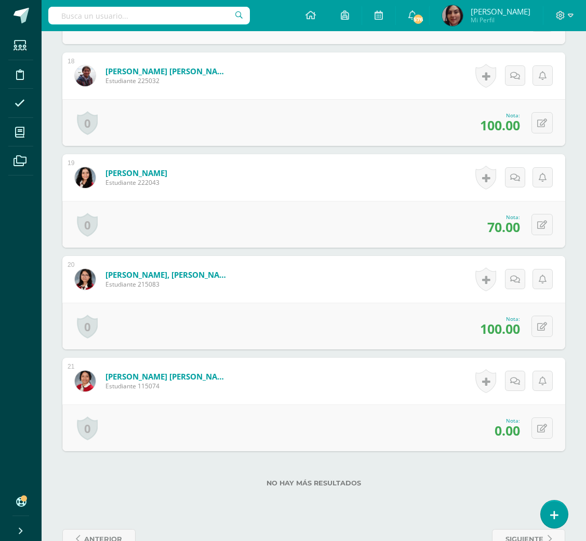
scroll to position [2065, 0]
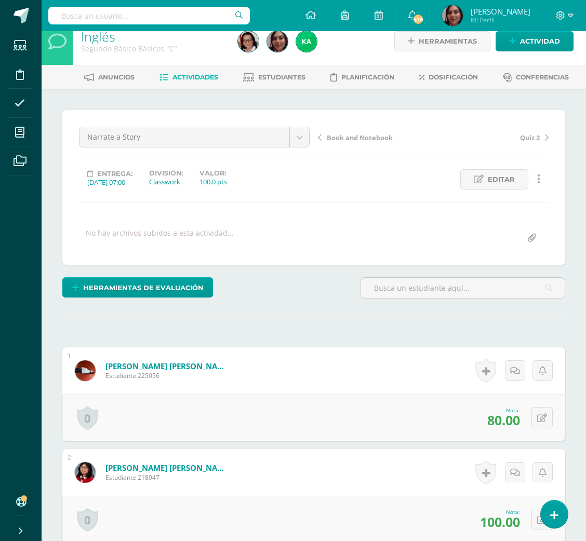
scroll to position [0, 0]
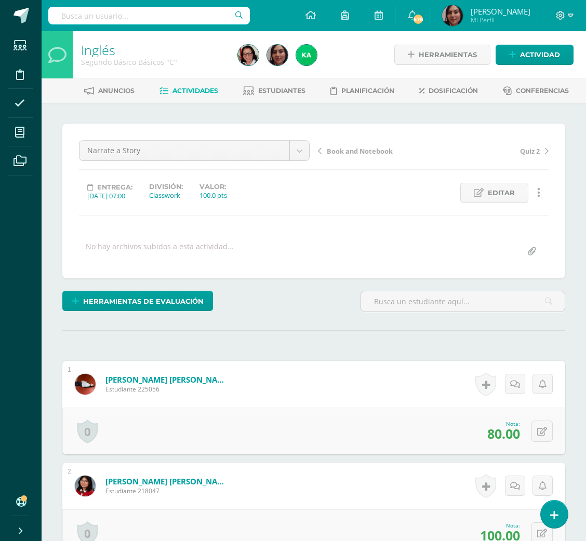
click at [352, 151] on span "Book and Notebook" at bounding box center [360, 151] width 66 height 9
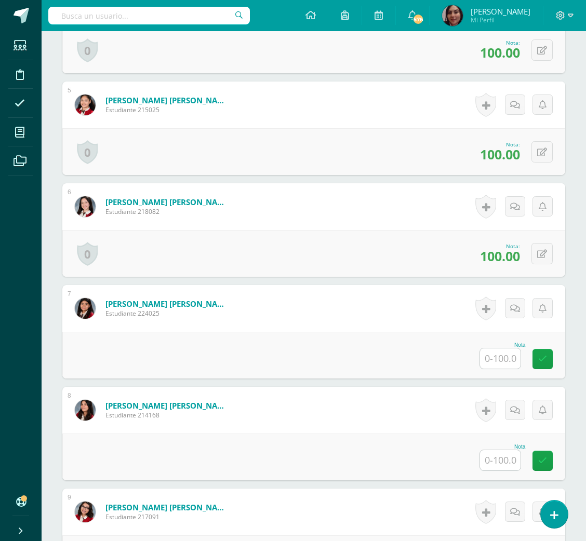
scroll to position [697, 0]
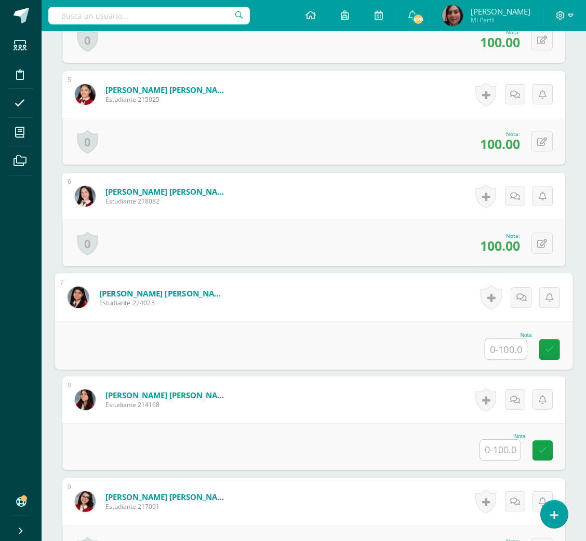
click at [495, 348] on input "text" at bounding box center [506, 349] width 42 height 21
type input "70"
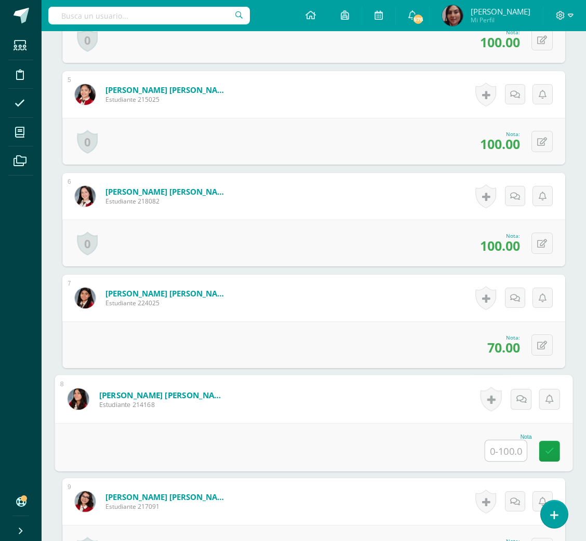
type input "5"
type input "65"
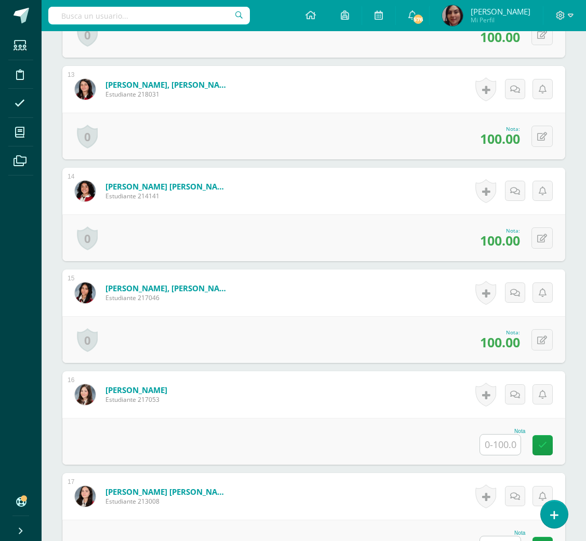
scroll to position [1663, 0]
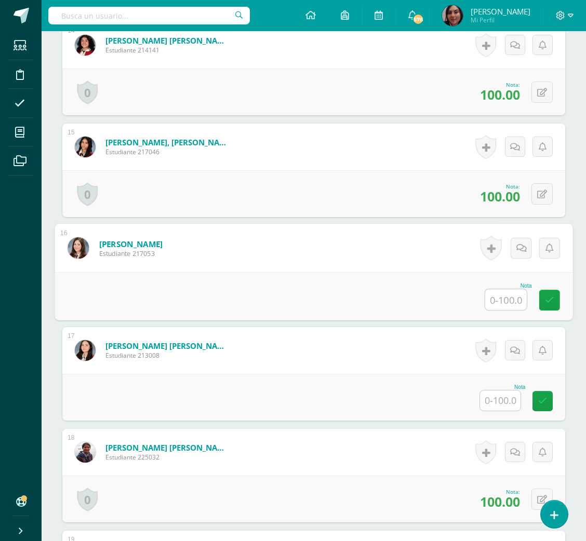
click at [497, 291] on input "text" at bounding box center [506, 299] width 42 height 21
type input "65"
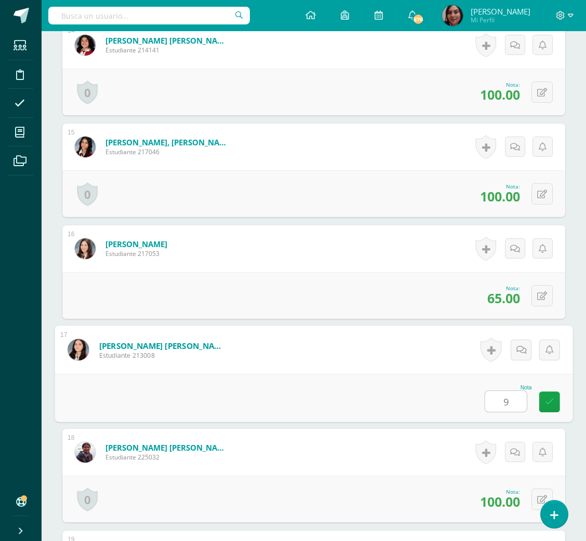
type input "90"
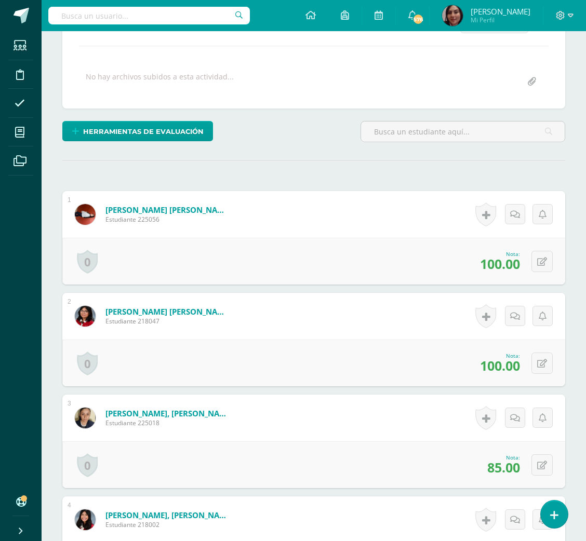
scroll to position [0, 0]
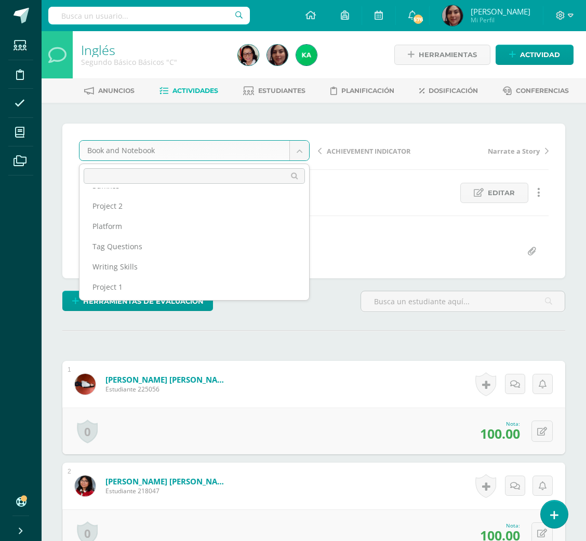
scroll to position [124, 0]
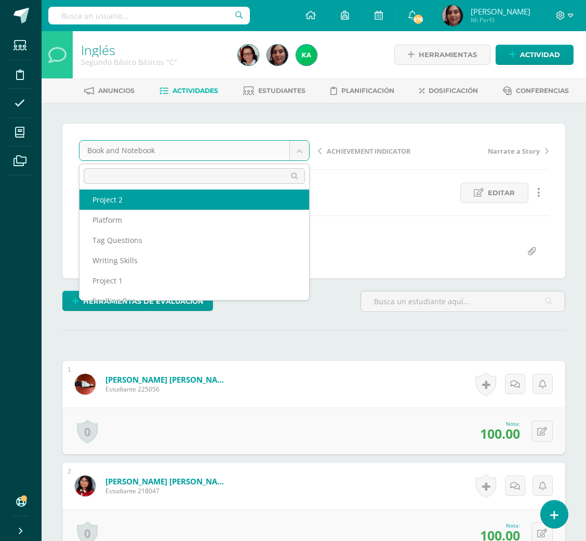
select select "/dashboard/teacher/grade-activity/196215/"
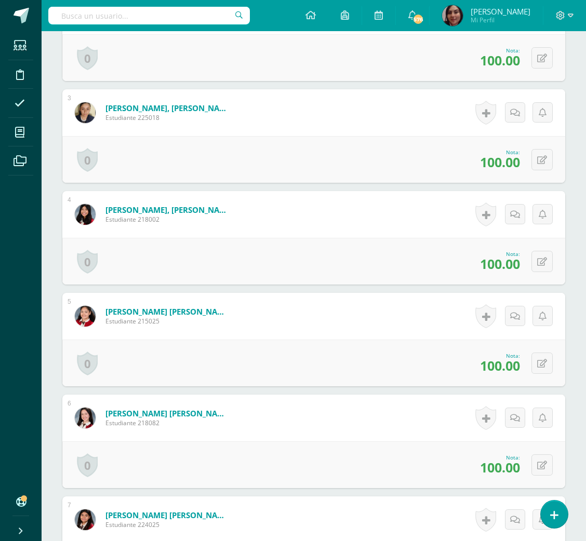
scroll to position [949, 0]
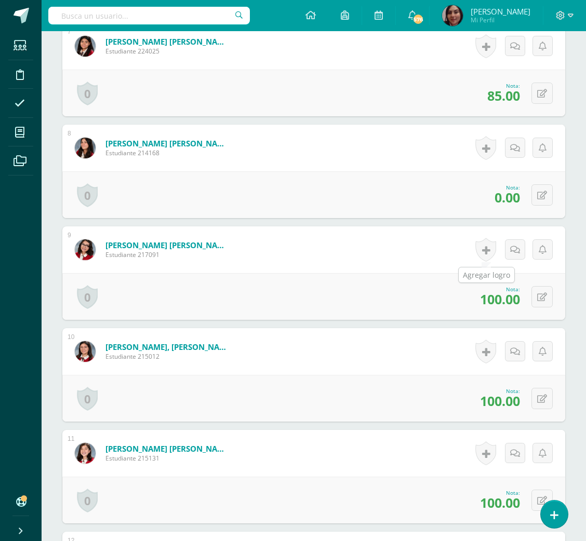
click at [477, 221] on div "1 [PERSON_NAME] [PERSON_NAME] Estudiante 225056 Nota 100.00 0 [GEOGRAPHIC_DATA]…" at bounding box center [313, 477] width 503 height 2130
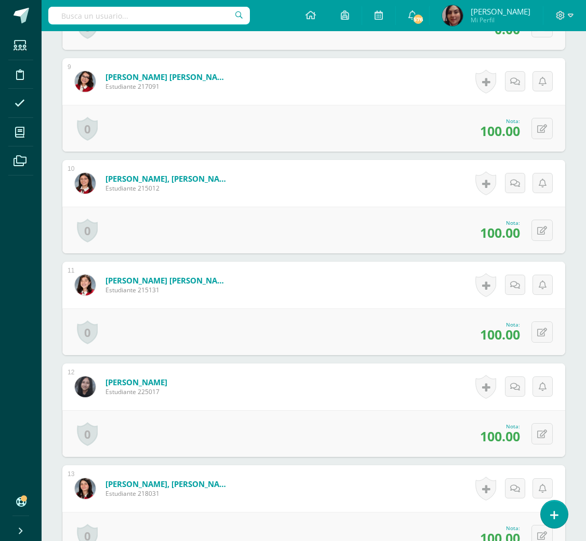
scroll to position [1591, 0]
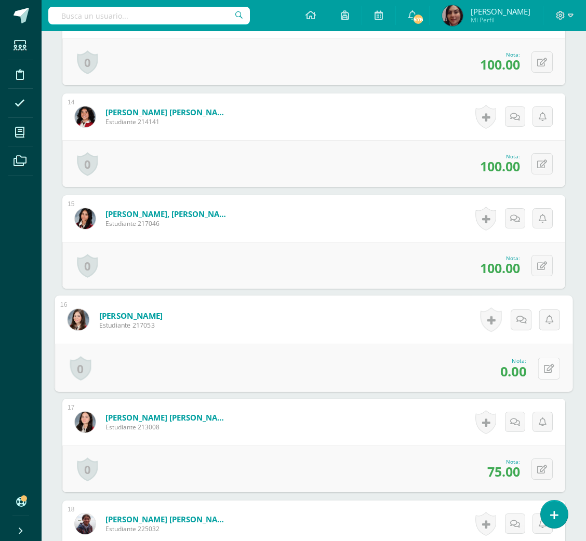
click at [544, 364] on icon at bounding box center [549, 368] width 10 height 9
type input "65"
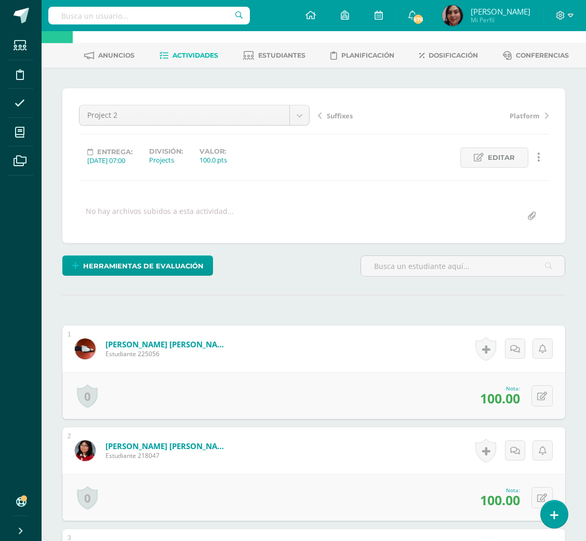
scroll to position [0, 0]
